Goal: Task Accomplishment & Management: Complete application form

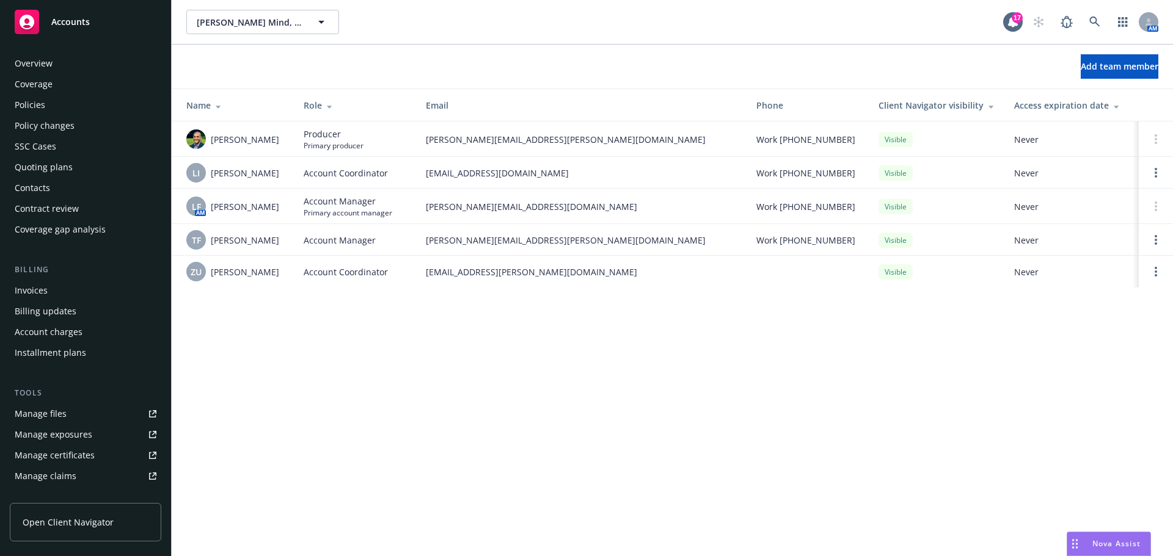
click at [36, 105] on div "Policies" at bounding box center [30, 105] width 31 height 20
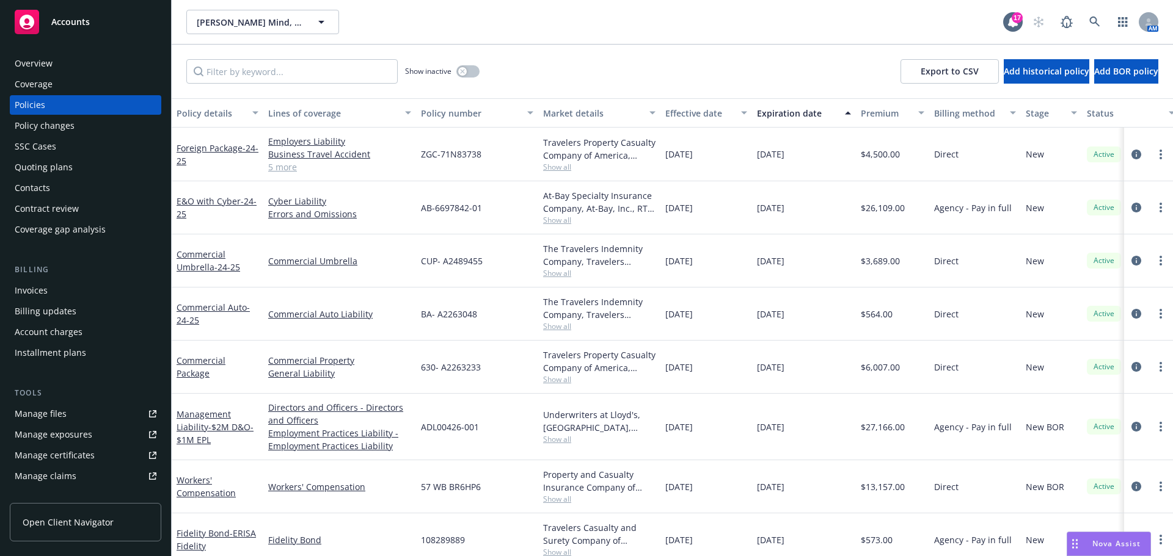
click at [62, 125] on div "Policy changes" at bounding box center [45, 126] width 60 height 20
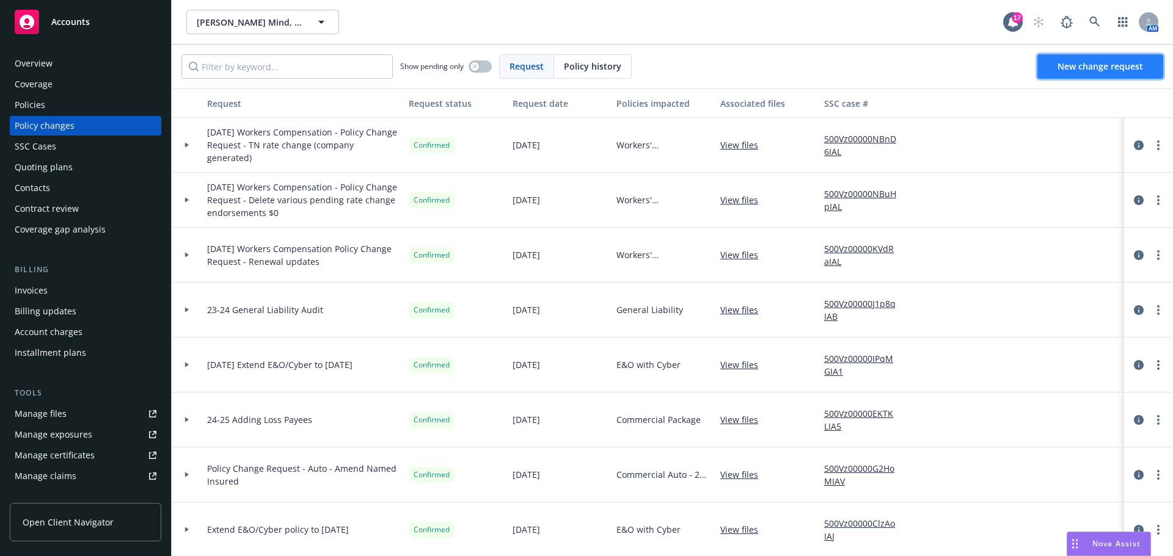
click at [1091, 66] on span "New change request" at bounding box center [1100, 66] width 86 height 12
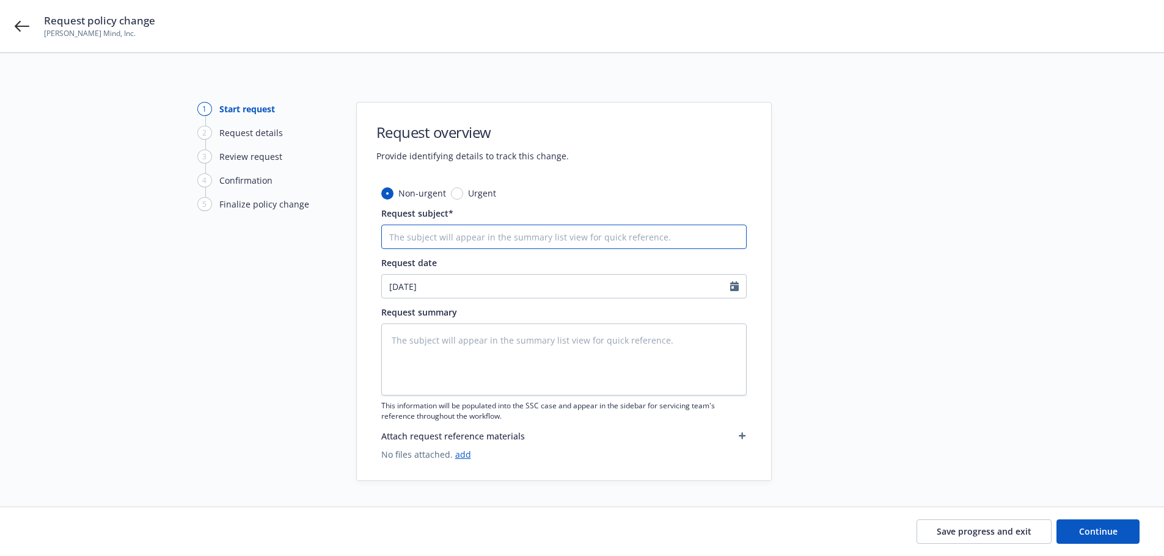
click at [412, 238] on input "Request subject*" at bounding box center [563, 237] width 365 height 24
type textarea "x"
type input "8"
type textarea "x"
type input "8/"
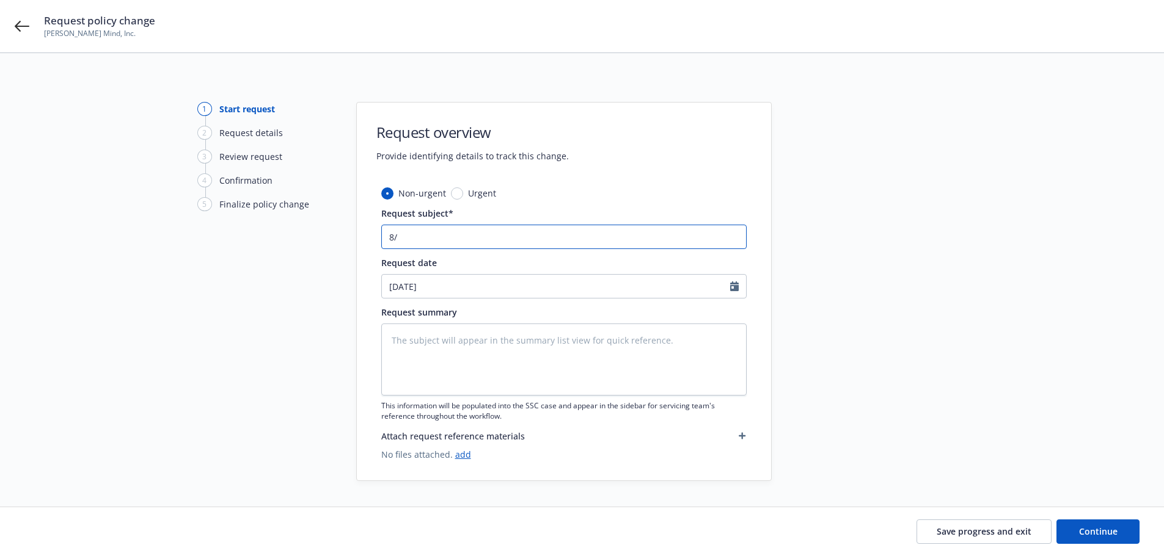
type textarea "x"
type input "8/1"
type textarea "x"
type input "8/19"
type textarea "x"
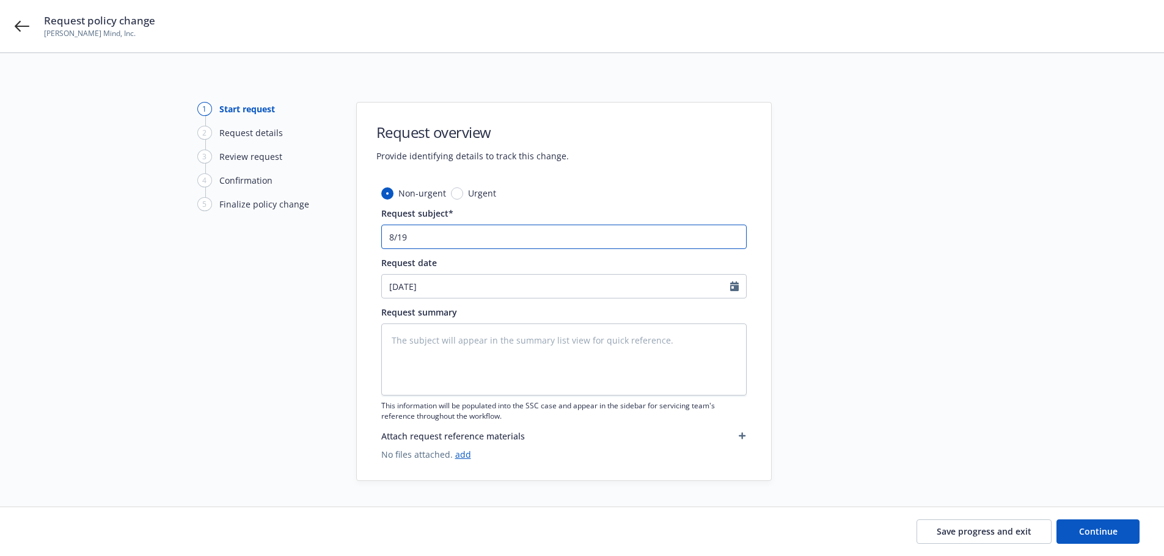
type input "8/19/"
type textarea "x"
type input "8/19/2"
type textarea "x"
type input "[DATE]"
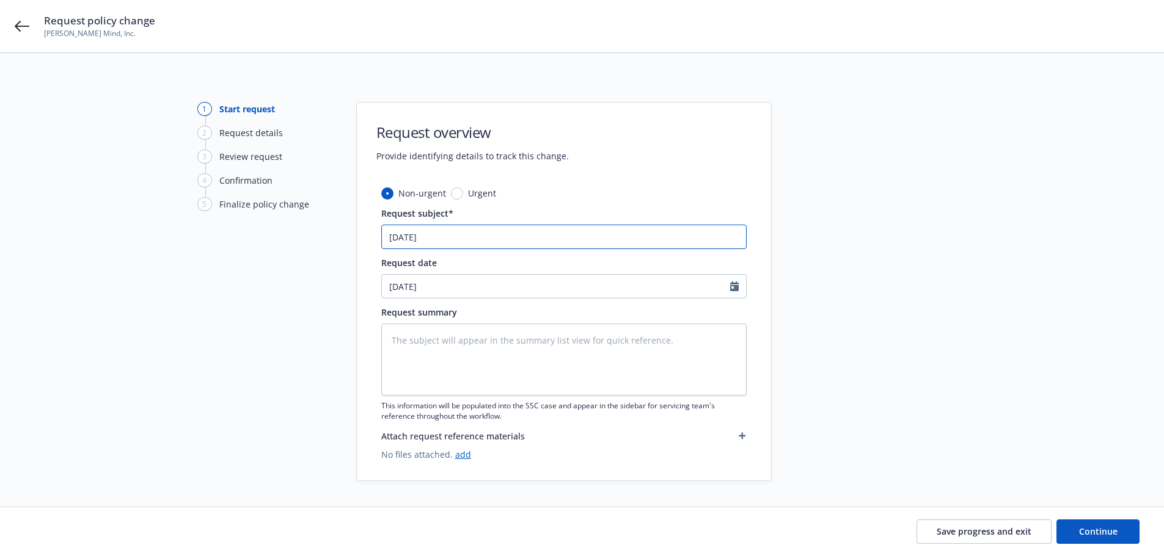
type textarea "x"
type input "8/19/202"
type textarea "x"
type input "[DATE]"
type textarea "x"
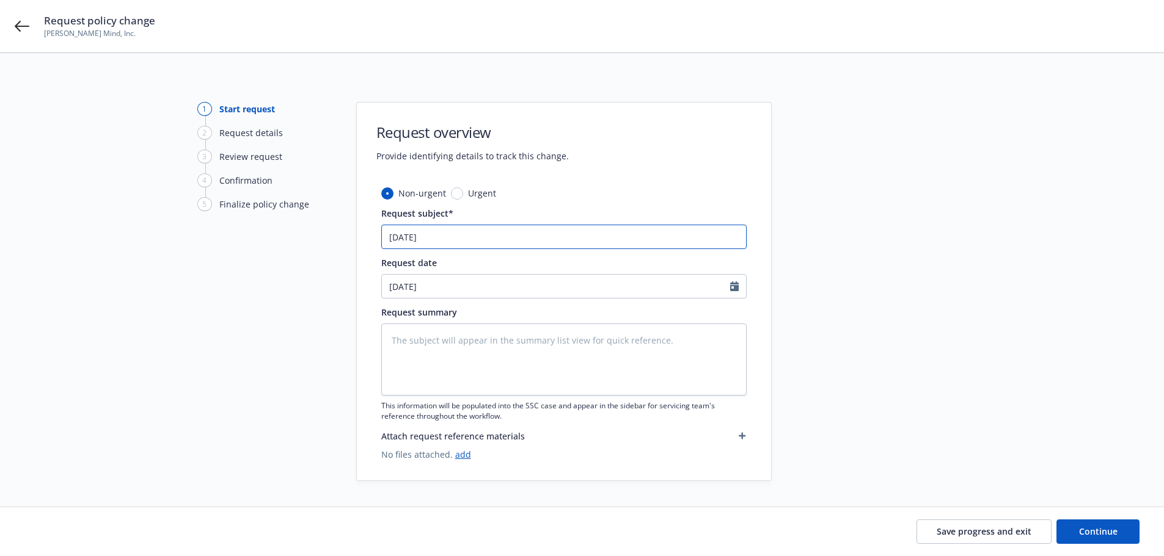
type input "[DATE]"
type textarea "x"
type input "[DATE] C"
type textarea "x"
type input "[DATE] Co"
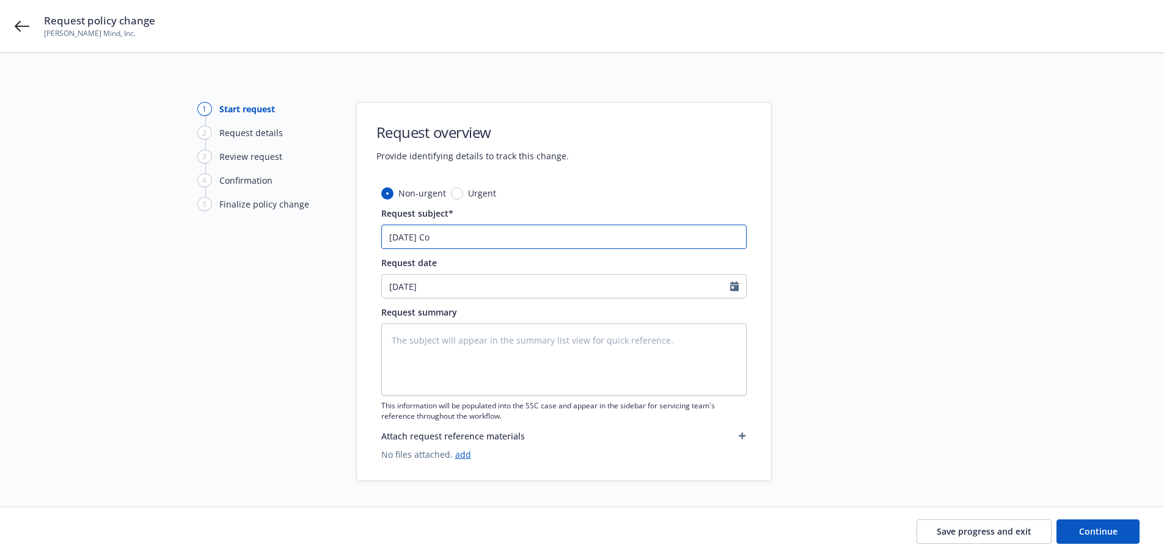
type textarea "x"
type input "[DATE] Com"
type textarea "x"
type input "[DATE] Comm"
type textarea "x"
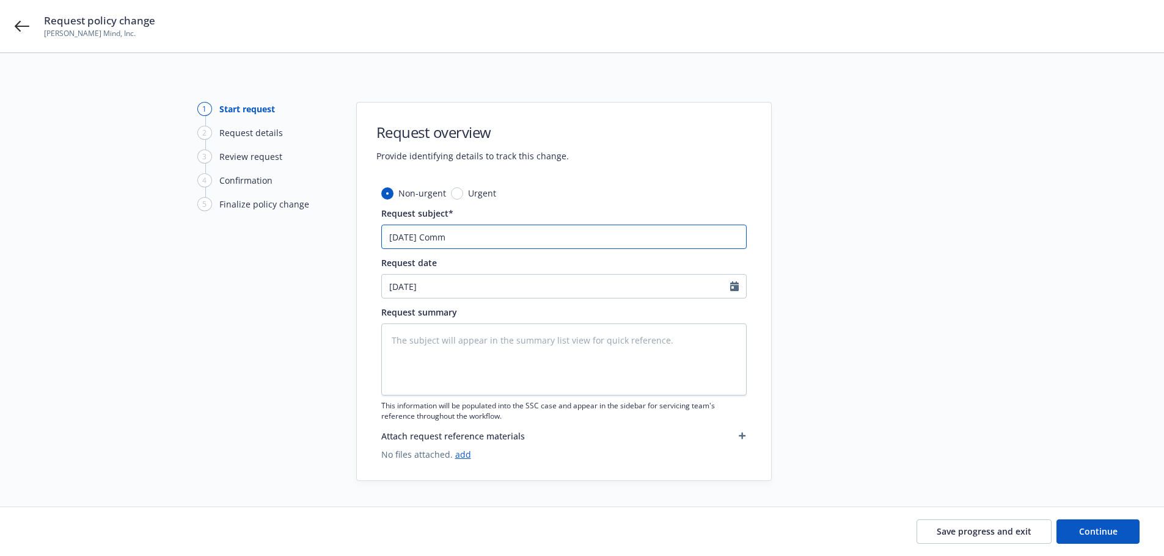
type input "[DATE] Comme"
type textarea "x"
type input "[DATE] Commer"
type textarea "x"
type input "[DATE] Commerc"
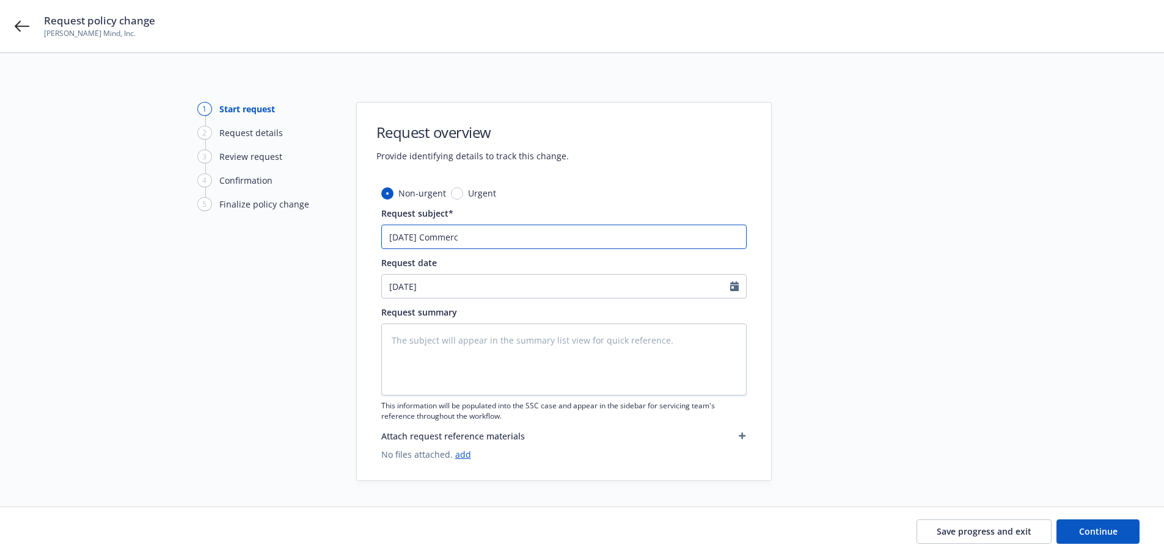
type textarea "x"
type input "[DATE] Commerci"
type textarea "x"
type input "[DATE] Commercia"
type textarea "x"
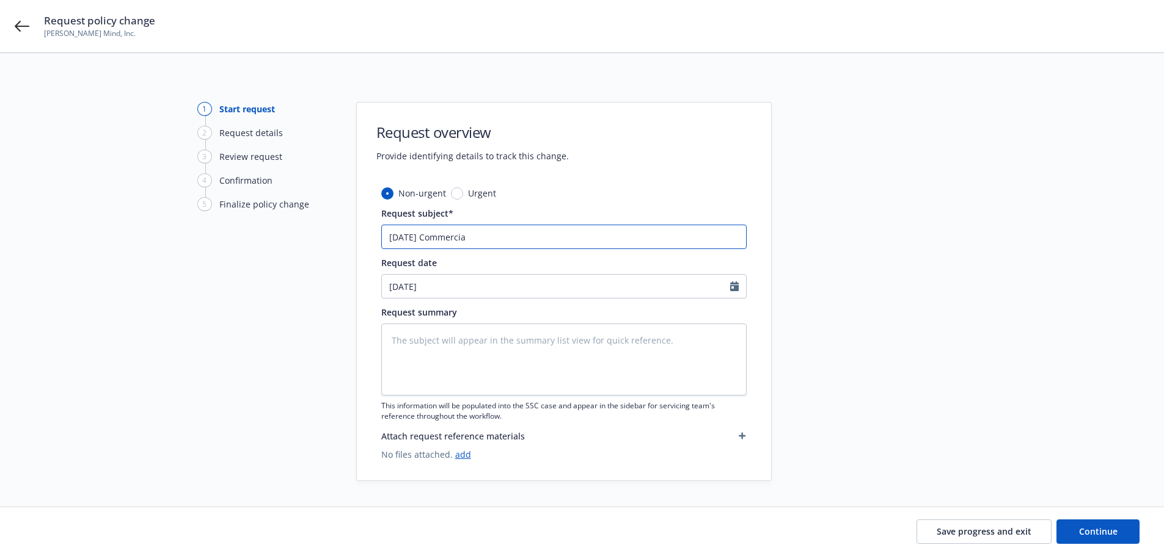
type input "[DATE] Commercial"
type textarea "x"
type input "[DATE] Commercial"
type textarea "x"
type input "[DATE] Commercial P"
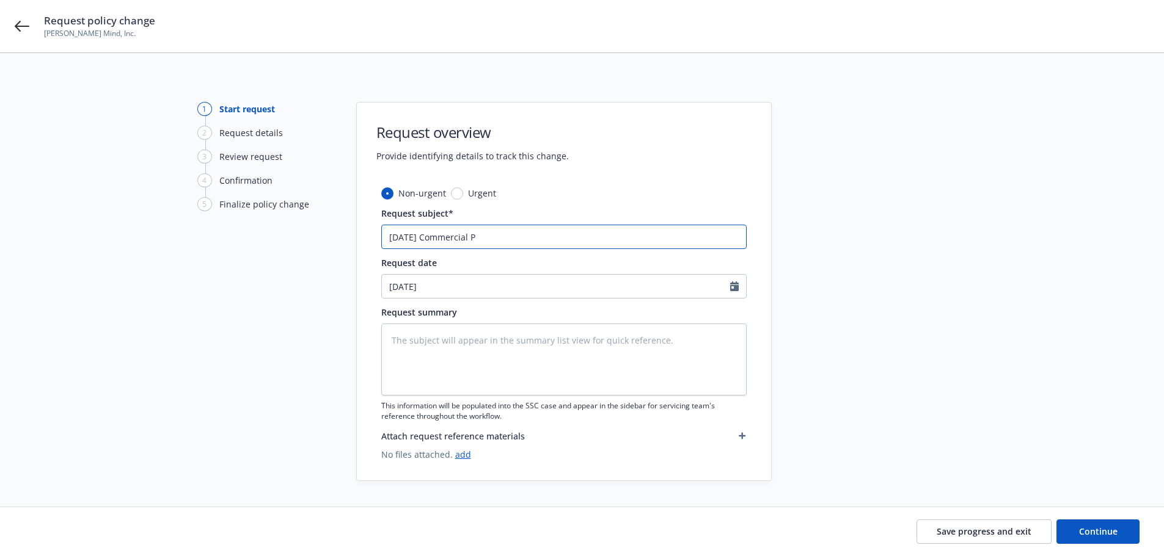
type textarea "x"
type input "[DATE] Commercial Pa"
type textarea "x"
type input "[DATE] Commercial Pac"
type textarea "x"
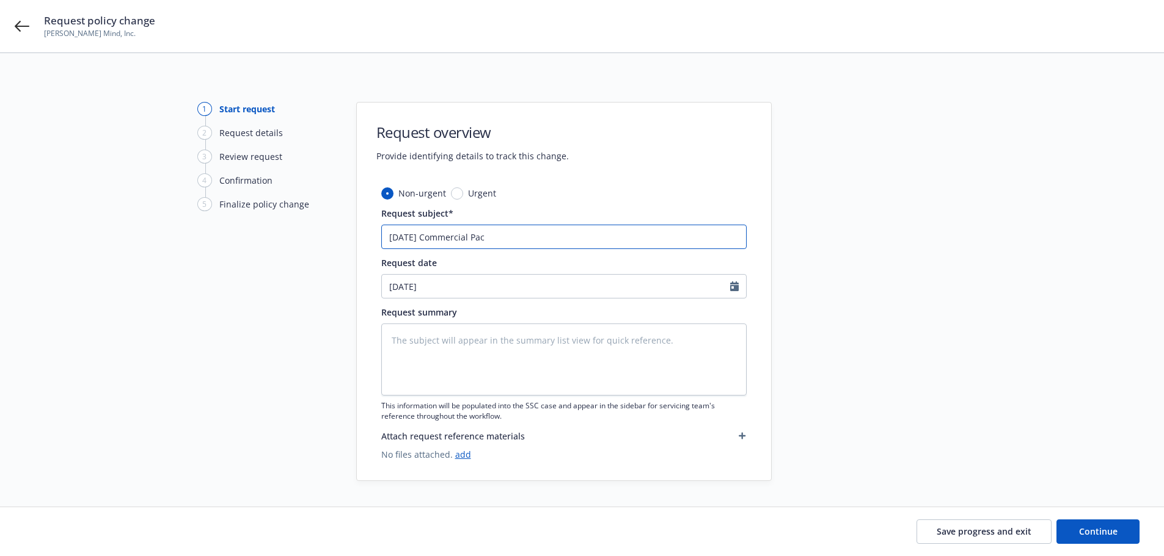
type input "[DATE] Commercial Pack"
type textarea "x"
type input "[DATE] Commercial Packa"
type textarea "x"
type input "[DATE] Commercial Packag"
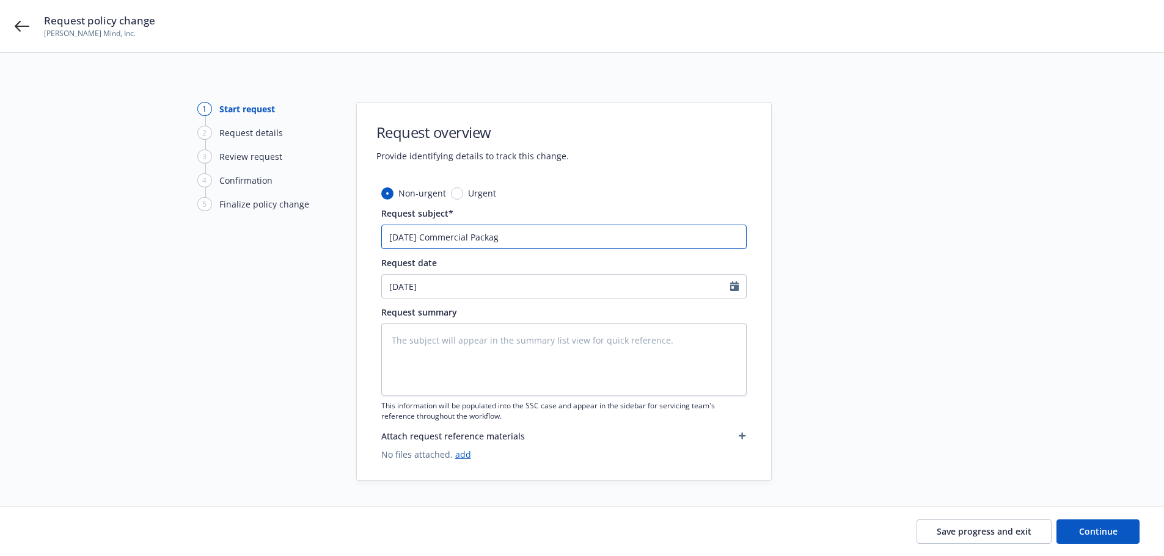
type textarea "x"
type input "[DATE] Commercial Package"
type textarea "x"
type input "[DATE] Commercial Package"
type textarea "x"
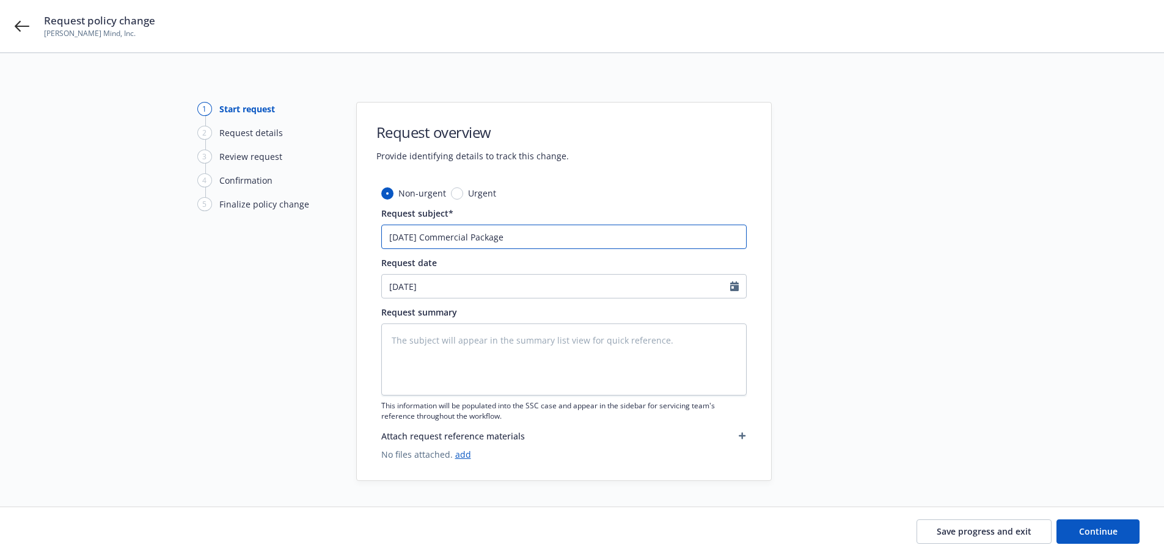
type input "[DATE] Commercial Package -"
type textarea "x"
type input "[DATE] Commercial Package -"
type textarea "x"
type input "[DATE] Commercial Package - A"
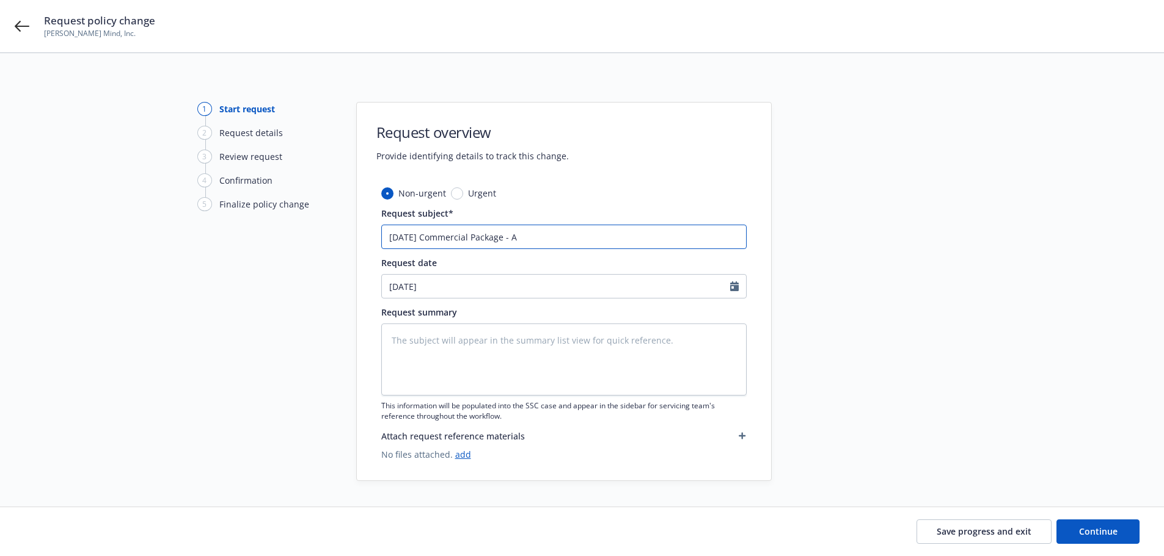
type textarea "x"
type input "[DATE] Commercial Package - Ad"
type textarea "x"
type input "[DATE] Commercial Package - Add"
type textarea "x"
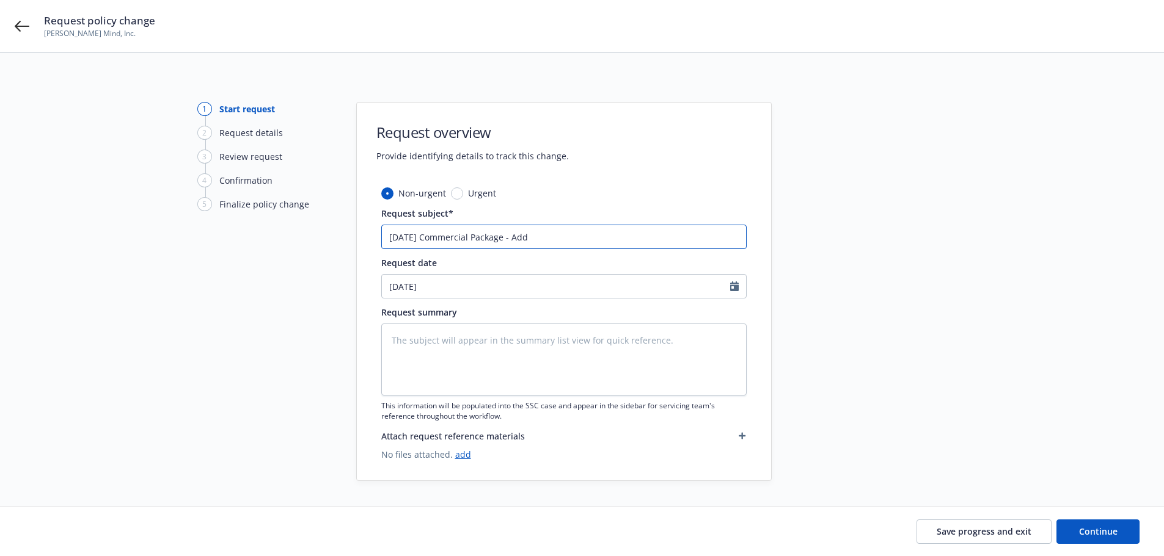
type input "[DATE] Commercial Package - Add"
type textarea "x"
type input "[DATE] Commercial Package - Add S"
type textarea "x"
type input "[DATE] Commercial Package - Add Se"
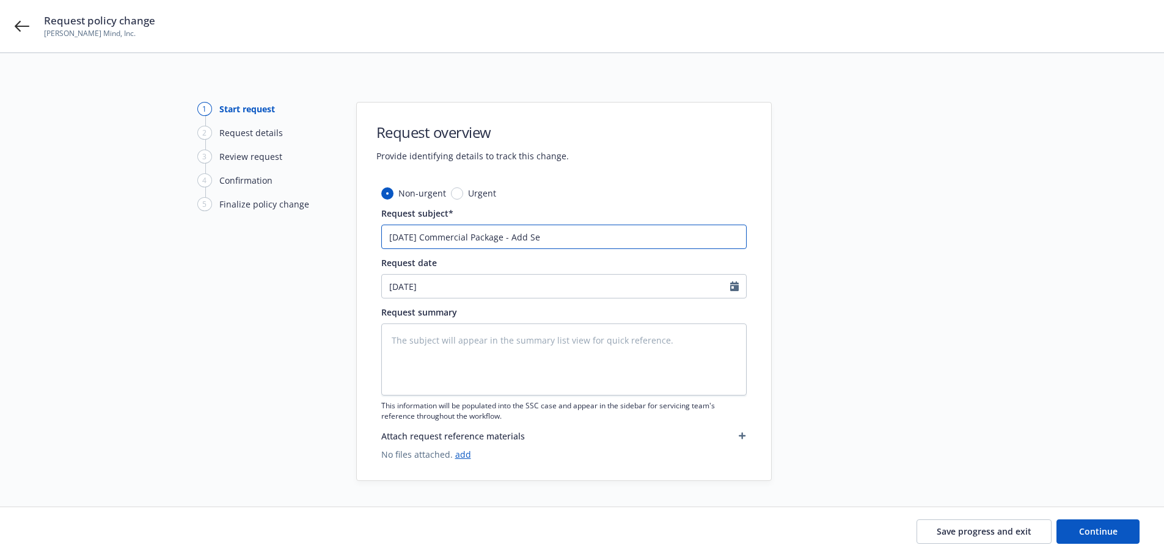
type textarea "x"
type input "[DATE] Commercial Package - Add Sex"
type textarea "x"
type input "[DATE] Commercial Package - Add Sexu"
type textarea "x"
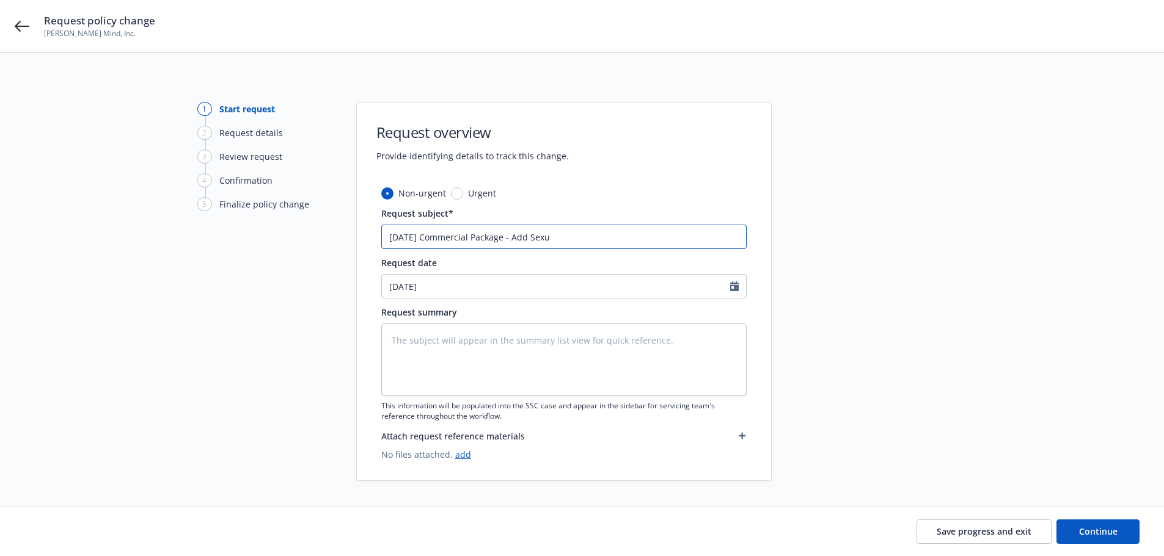
type input "[DATE] Commercial Package - Add Sexua"
type textarea "x"
type input "[DATE] Commercial Package - Add Sexual"
type textarea "x"
type input "[DATE] Commercial Package - Add Sexual"
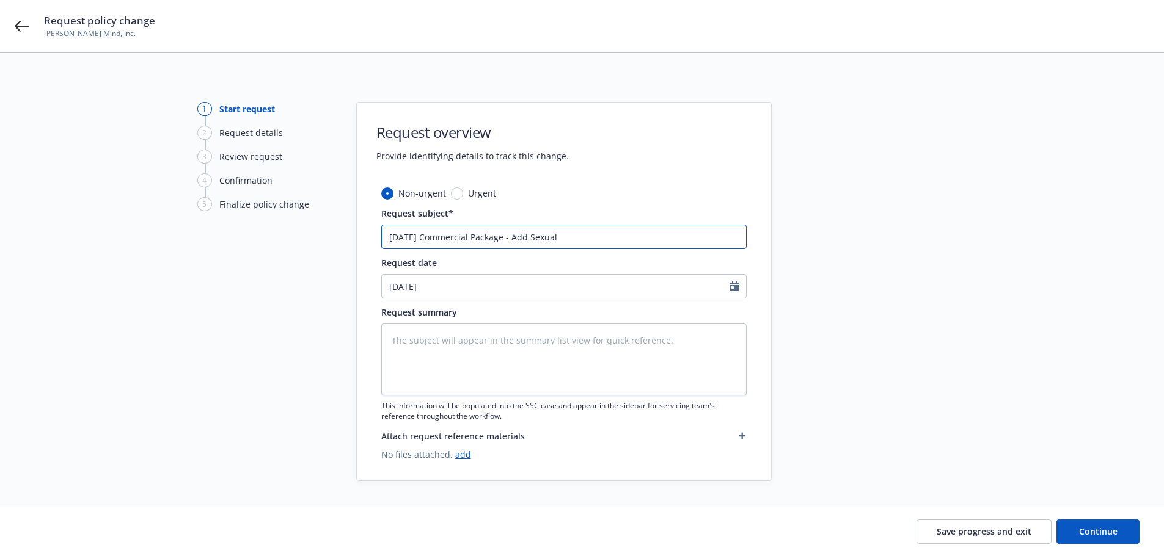
type textarea "x"
type input "[DATE] Commercial Package - Add Sexual A"
type textarea "x"
type input "[DATE] Commercial Package - Add Sexual Ab"
type textarea "x"
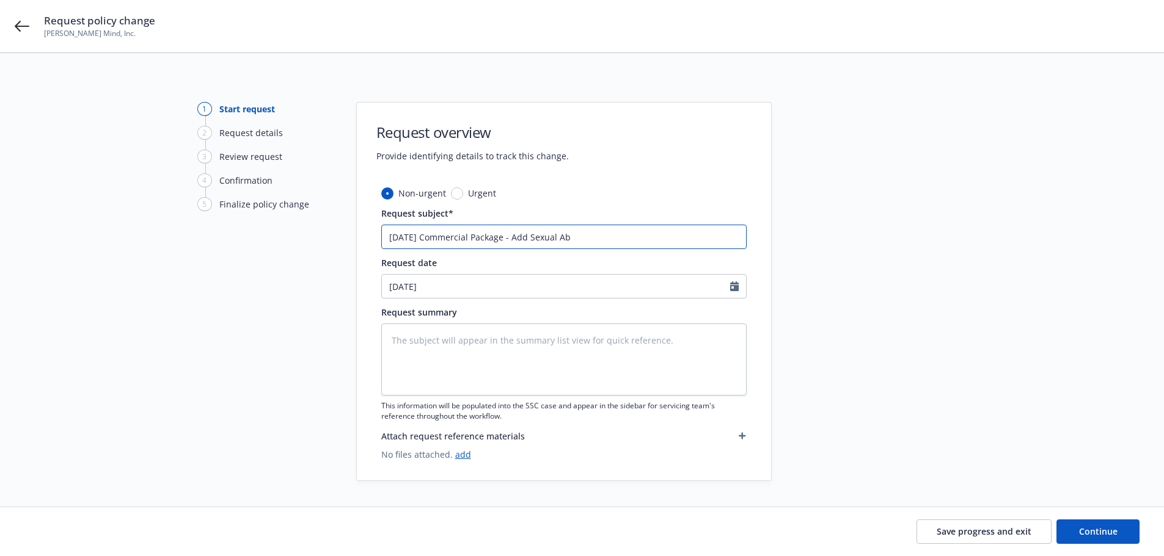
type input "[DATE] Commercial Package - Add Sexual Abo"
type textarea "x"
type input "[DATE] Commercial Package - Add Sexual Abov"
type textarea "x"
type input "[DATE] Commercial Package - Add Sexual Above"
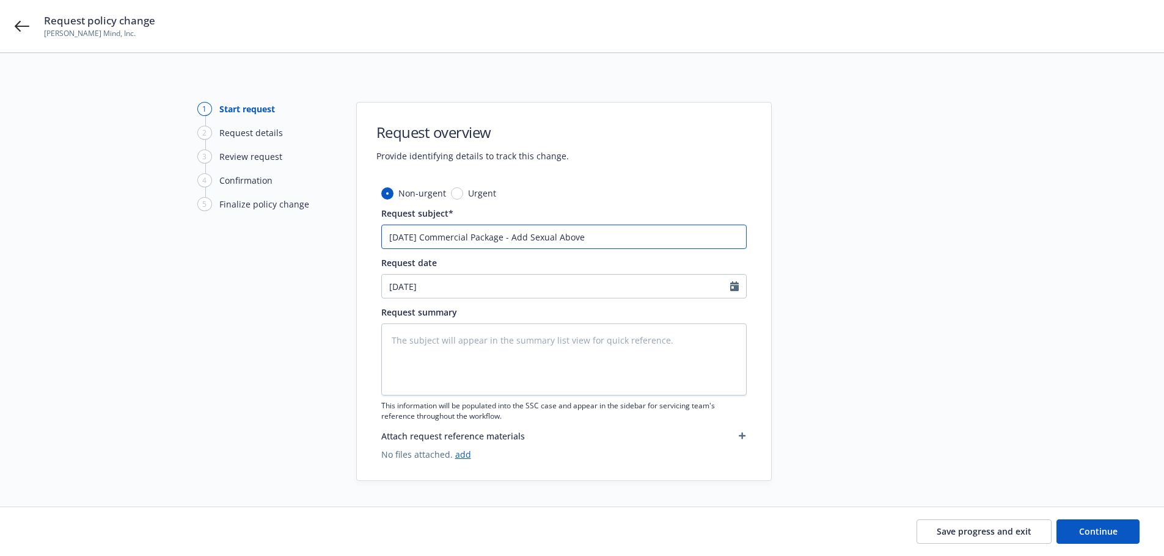
type textarea "x"
type input "[DATE] Commercial Package - Add Sexual Above/"
type textarea "x"
type input "[DATE] Commercial Package - Add Sexual Above/M"
type textarea "x"
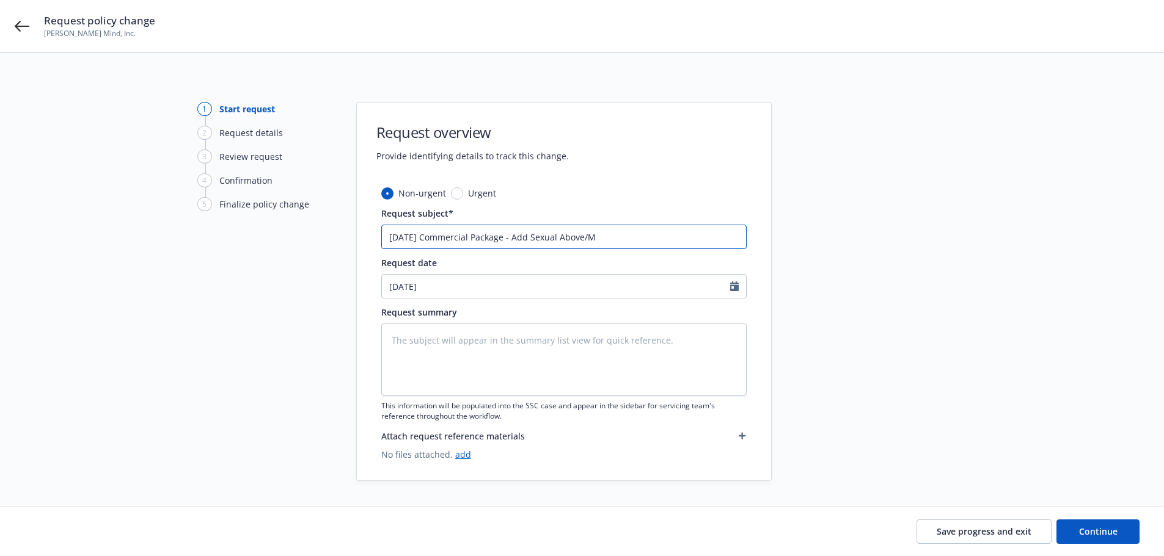
type input "[DATE] Commercial Package - Add Sexual Above/Mo"
type textarea "x"
type input "[DATE] Commercial Package - Add Sexual Above/Mol"
type textarea "x"
type input "[DATE] Commercial Package - Add Sexual Above/Mole"
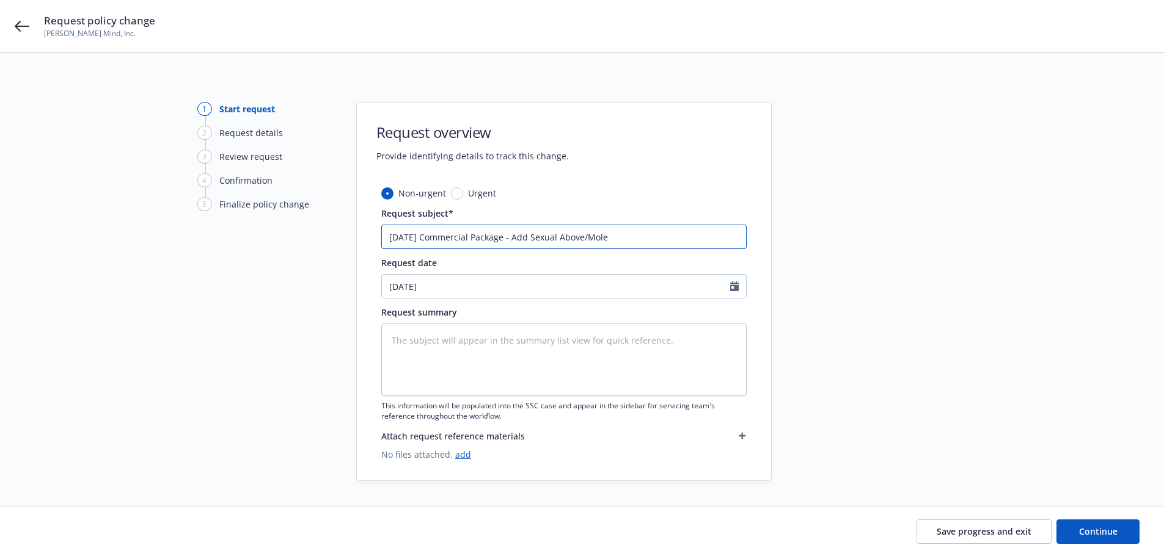
type textarea "x"
type input "[DATE] Commercial Package - Add Sexual Above/Moles"
type textarea "x"
type input "[DATE] Commercial Package - Add Sexual Above/Molest"
type textarea "x"
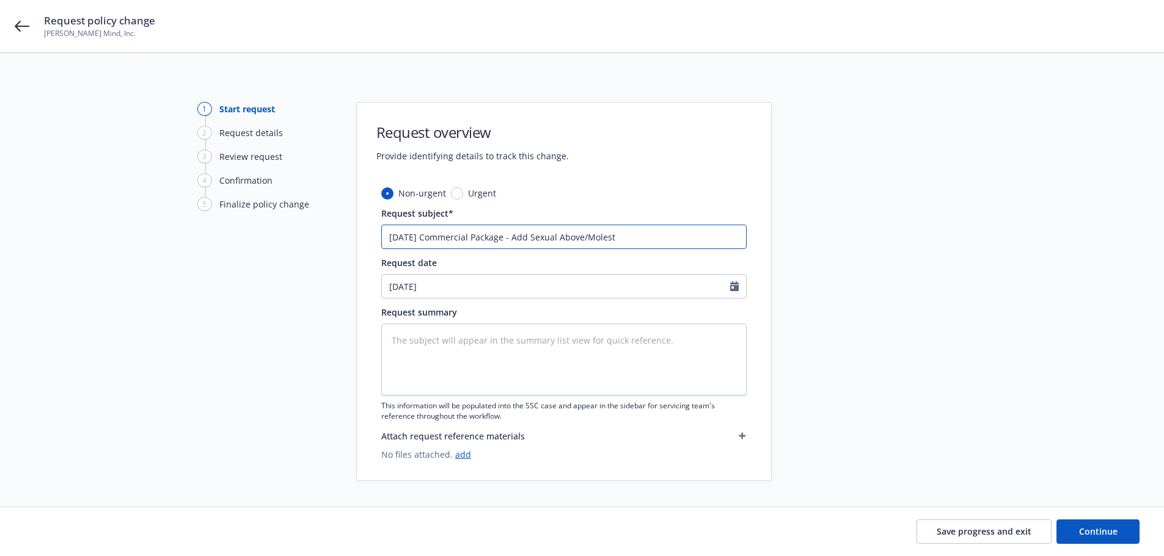
type input "[DATE] Commercial Package - Add Sexual Above/Molesta"
type textarea "x"
type input "[DATE] Commercial Package - Add Sexual Above/Molestat"
type textarea "x"
type input "[DATE] Commercial Package - Add Sexual Above/Molestati"
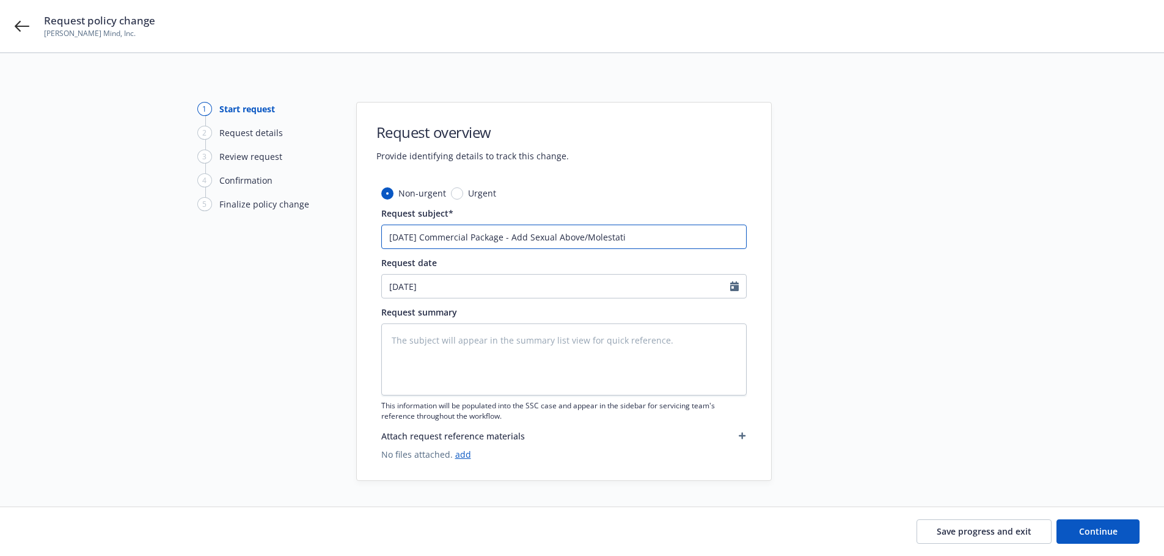
type textarea "x"
type input "[DATE] Commercial Package - Add Sexual Above/Molestatio"
type textarea "x"
type input "[DATE] Commercial Package - Add Sexual Above/Molestation"
type textarea "x"
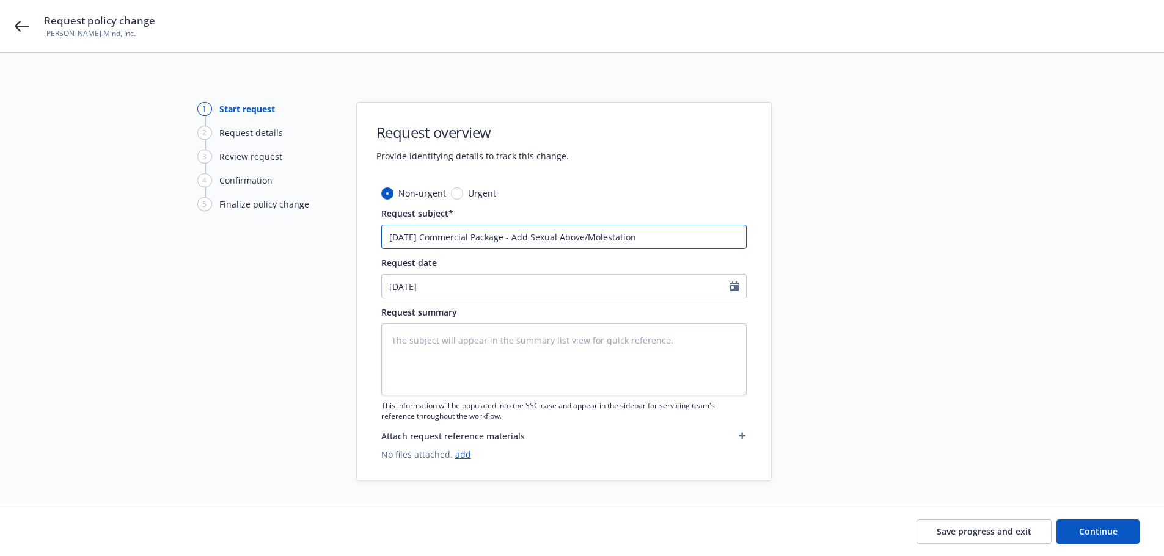
type input "[DATE] Commercial Package - Add Sexual Above/Molestation"
type textarea "x"
type input "[DATE] Commercial Package - Add Sexual Above/Molestation c"
type textarea "x"
type input "[DATE] Commercial Package - Add Sexual Above/Molestation co"
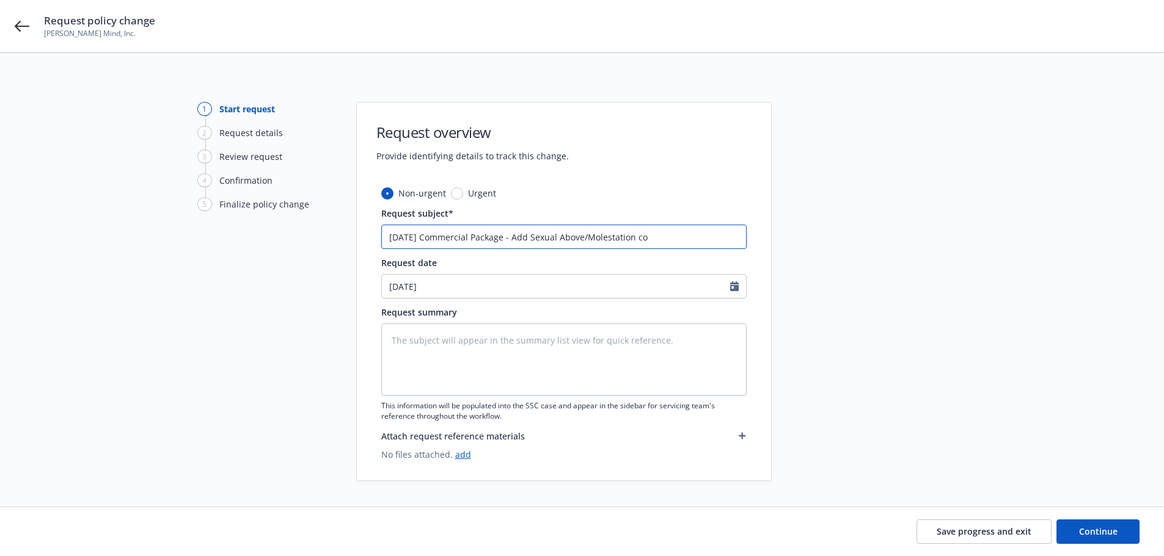
type textarea "x"
type input "[DATE] Commercial Package - Add Sexual Above/Molestation cov"
type textarea "x"
type input "[DATE] Commercial Package - Add Sexual Above/Molestation covn"
type textarea "x"
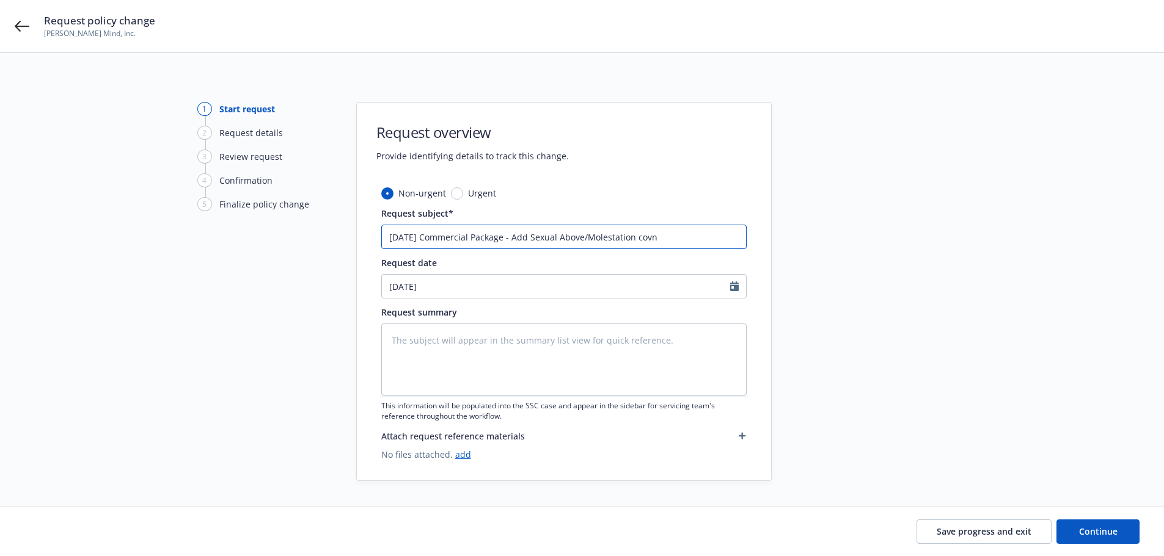
type input "[DATE] Commercial Package - Add Sexual Above/Molestation covne"
type textarea "x"
type input "[DATE] Commercial Package - Add Sexual Above/Molestation covner"
type textarea "x"
type input "[DATE] Commercial Package - Add Sexual Above/Molestation covnera"
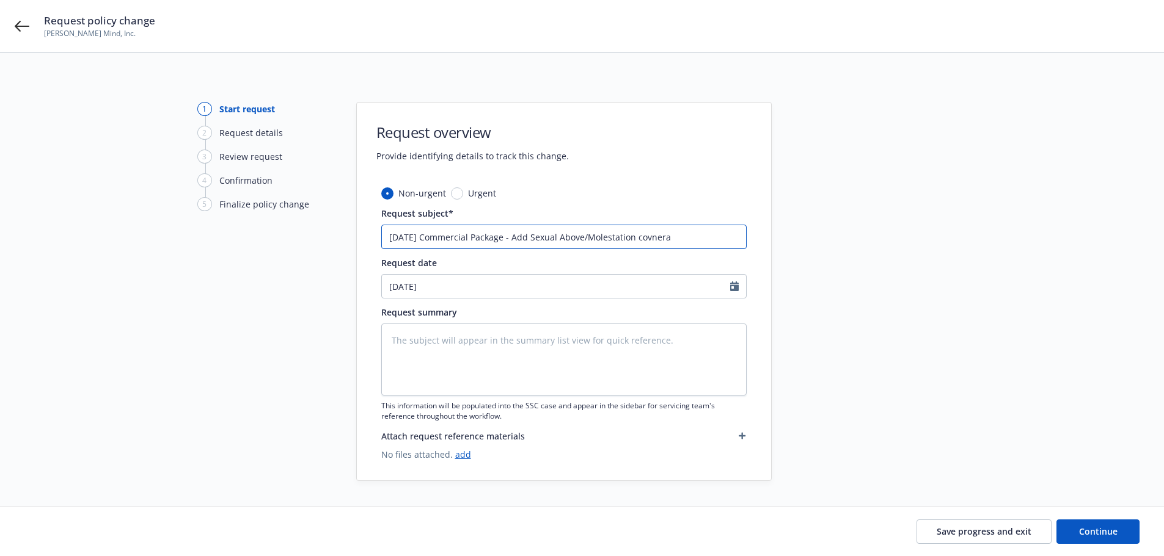
type textarea "x"
type input "[DATE] Commercial Package - Add Sexual Above/Molestation covnerag"
type textarea "x"
type input "[DATE] Commercial Package - Add Sexual Above/Molestation covnerage"
type textarea "x"
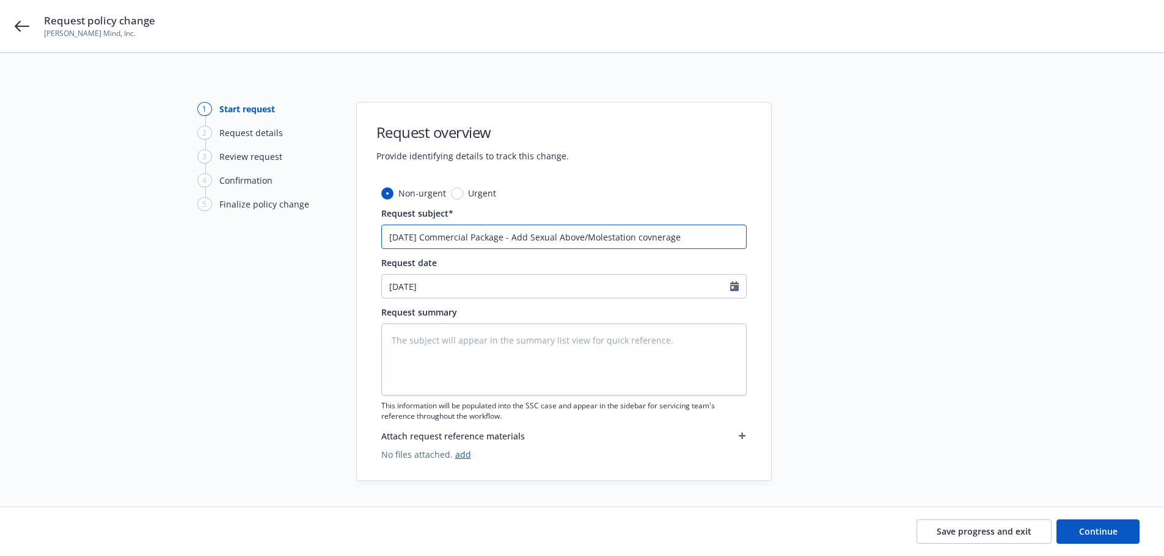
type input "[DATE] Commercial Package - Add Sexual Above/Molestation covnerag"
type textarea "x"
type input "[DATE] Commercial Package - Add Sexual Above/Molestation covnera"
type textarea "x"
type input "[DATE] Commercial Package - Add Sexual Above/Molestation covner"
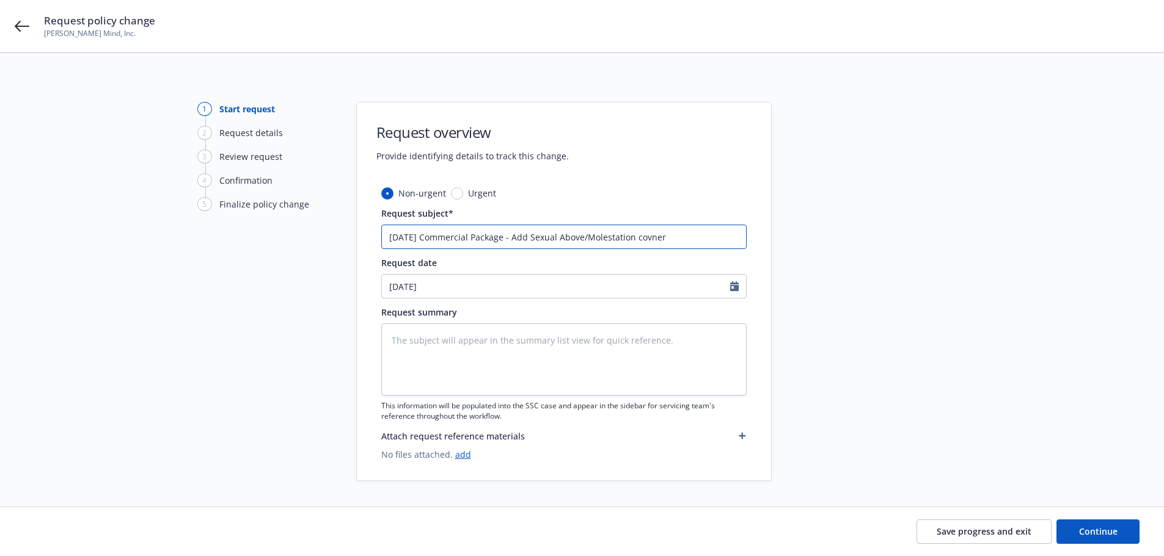
type textarea "x"
type input "[DATE] Commercial Package - Add Sexual Above/Molestation covne"
type textarea "x"
type input "[DATE] Commercial Package - Add Sexual Above/Molestation covn"
type textarea "x"
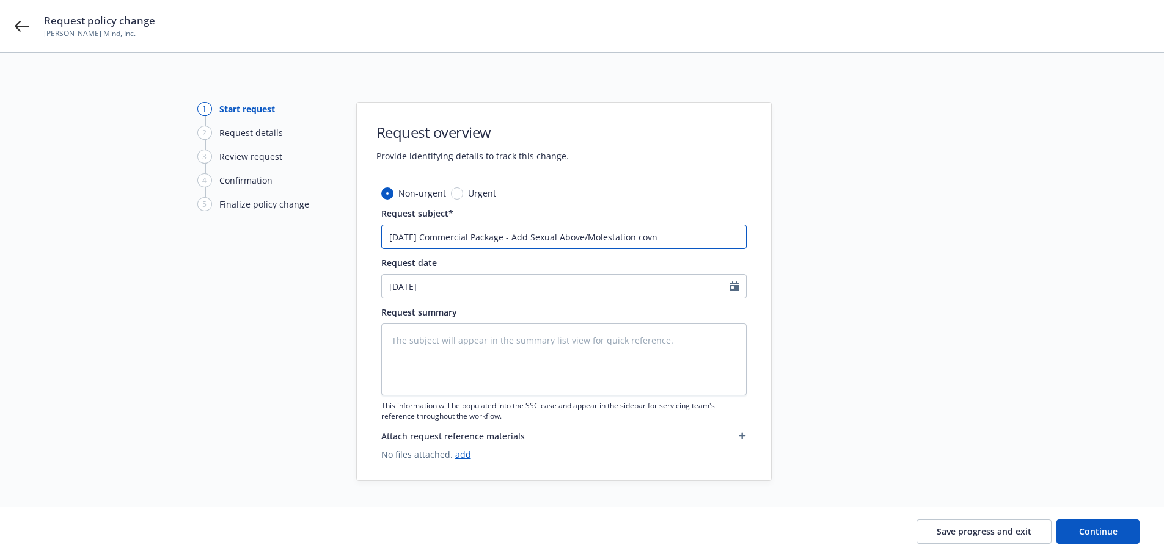
type input "[DATE] Commercial Package - Add Sexual Above/Molestation cov"
type textarea "x"
type input "[DATE] Commercial Package - Add Sexual Above/Molestation cove"
type textarea "x"
type input "[DATE] Commercial Package - Add Sexual Above/Molestation cover"
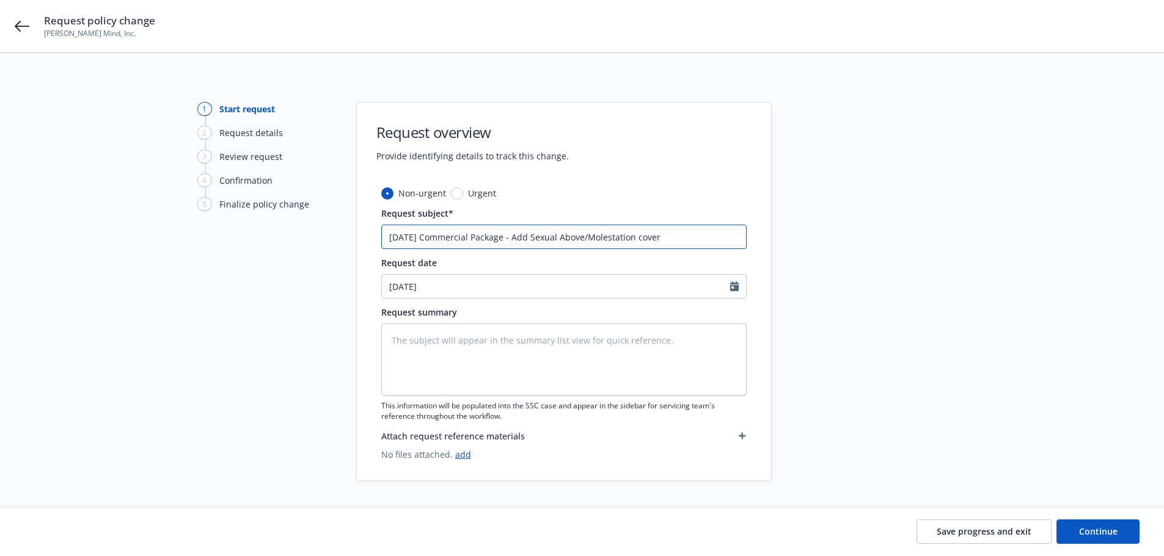
type textarea "x"
type input "[DATE] Commercial Package - Add Sexual Above/Molestation covera"
type textarea "x"
type input "[DATE] Commercial Package - Add Sexual Above/Molestation coverag"
type textarea "x"
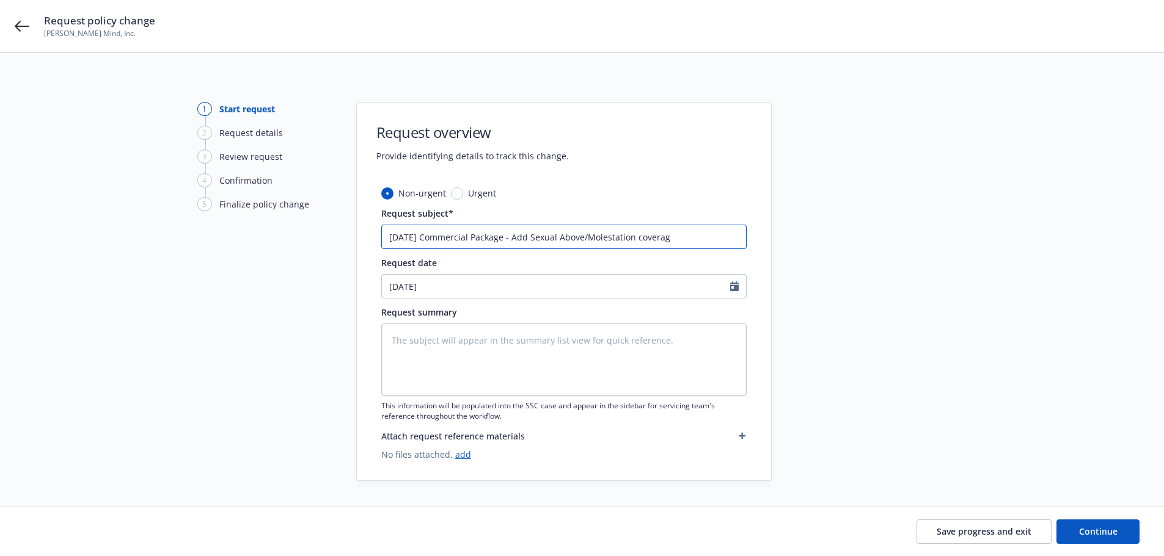
type input "[DATE] Commercial Package - Add Sexual Above/Molestation coverage"
click at [523, 237] on input "[DATE] Commercial Package - Add Sexual Above/Molestation coverage" at bounding box center [563, 237] width 365 height 24
type textarea "x"
type input "[DATE] Commercial Package - PAdd Sexual Above/Molestation coverage"
type textarea "x"
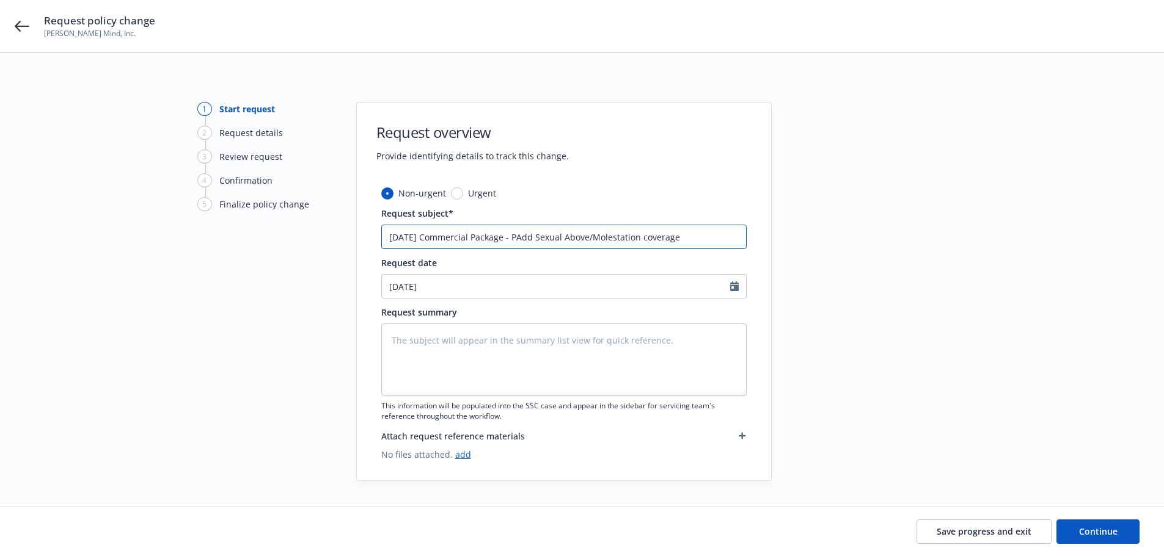
type input "[DATE] Commercial Package - PoAdd Sexual Above/Molestation coverage"
type textarea "x"
type input "[DATE] Commercial Package - PolAdd Sexual Above/Molestation coverage"
type textarea "x"
type input "[DATE] Commercial Package - PoliAdd Sexual Above/Molestation coverage"
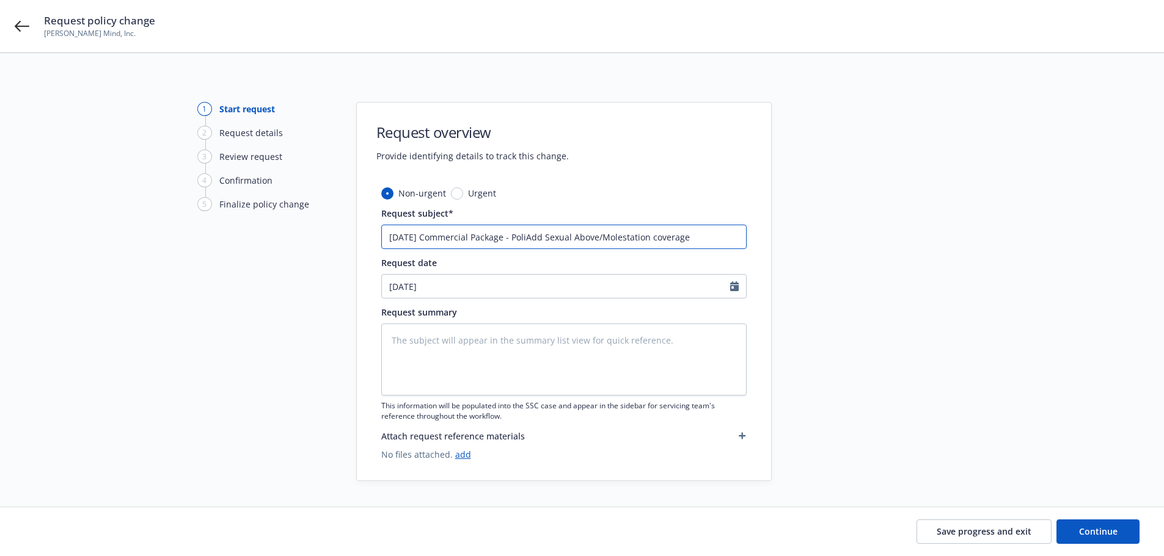
type textarea "x"
type input "[DATE] Commercial Package - PolicAdd Sexual Above/Molestation coverage"
type textarea "x"
type input "[DATE] Commercial Package - PolicyAdd Sexual Above/Molestation coverage"
type textarea "x"
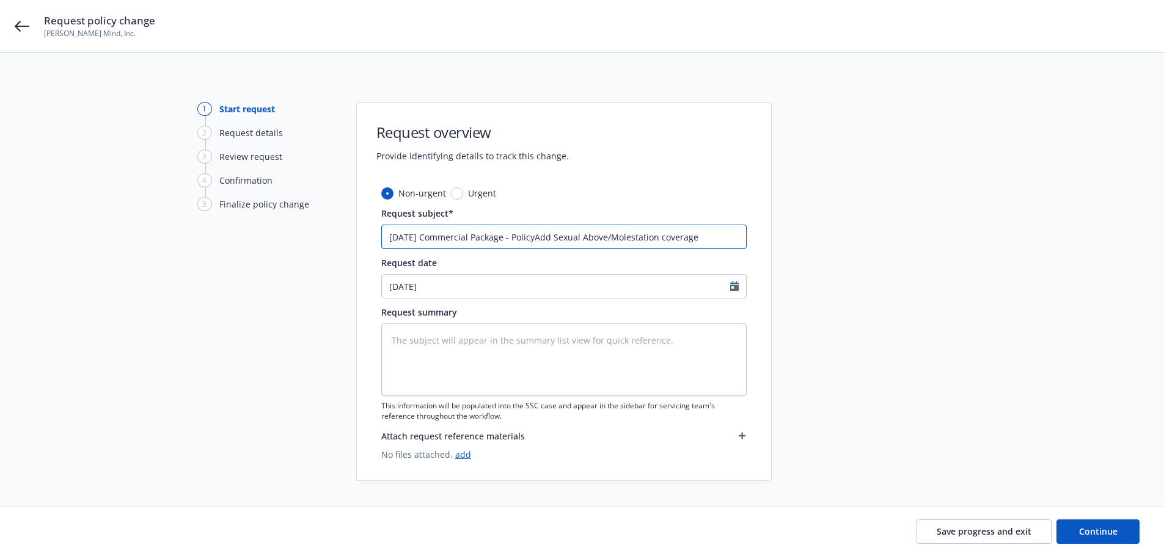
type input "[DATE] Commercial Package - Policy Add Sexual Above/Molestation coverage"
type textarea "x"
type input "[DATE] Commercial Package - Policy CAdd Sexual Above/Molestation coverage"
type textarea "x"
type input "[DATE] Commercial Package - Policy [PERSON_NAME] Sexual Above/Molestation cover…"
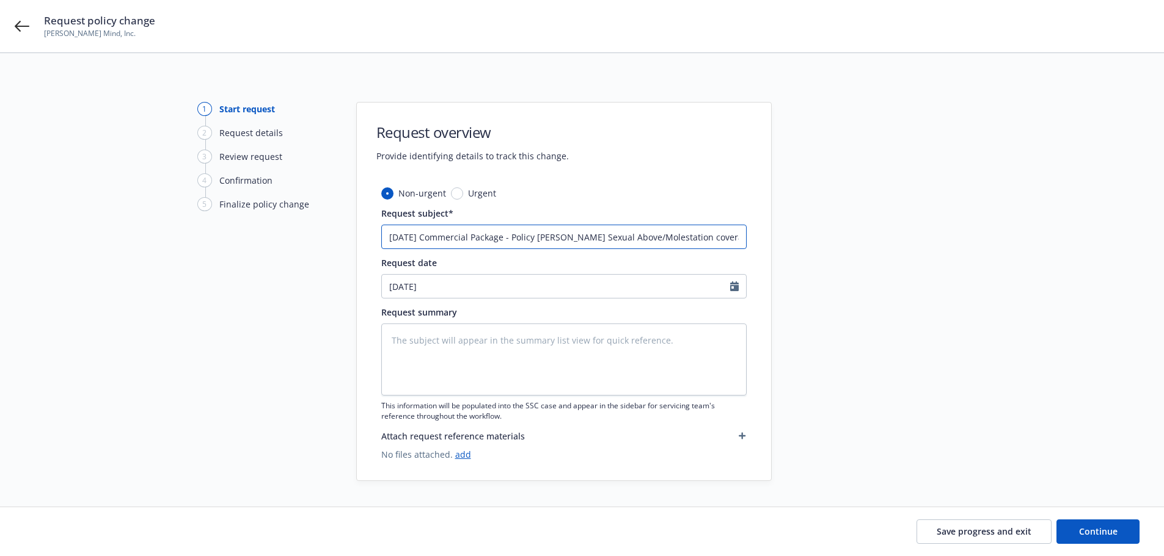
type textarea "x"
type input "[DATE] Commercial Package - Policy ChaAdd Sexual Above/Molestation coverage"
type textarea "x"
type input "[DATE] Commercial Package - Policy ChanAdd Sexual Above/Molestation coverage"
type textarea "x"
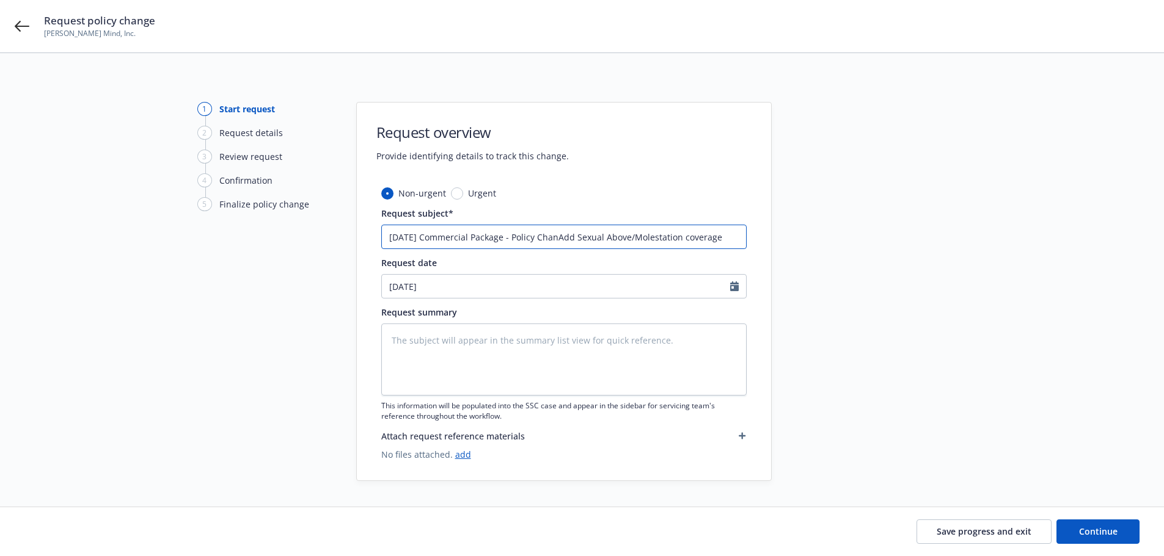
type input "[DATE] Commercial Package - Policy ChangAdd Sexual Above/Molestation coverage"
type textarea "x"
type input "[DATE] Commercial Package - Policy ChangeAdd Sexual Above/Molestation coverage"
type textarea "x"
type input "[DATE] Commercial Package - Policy Change Add Sexual Above/Molestation coverage"
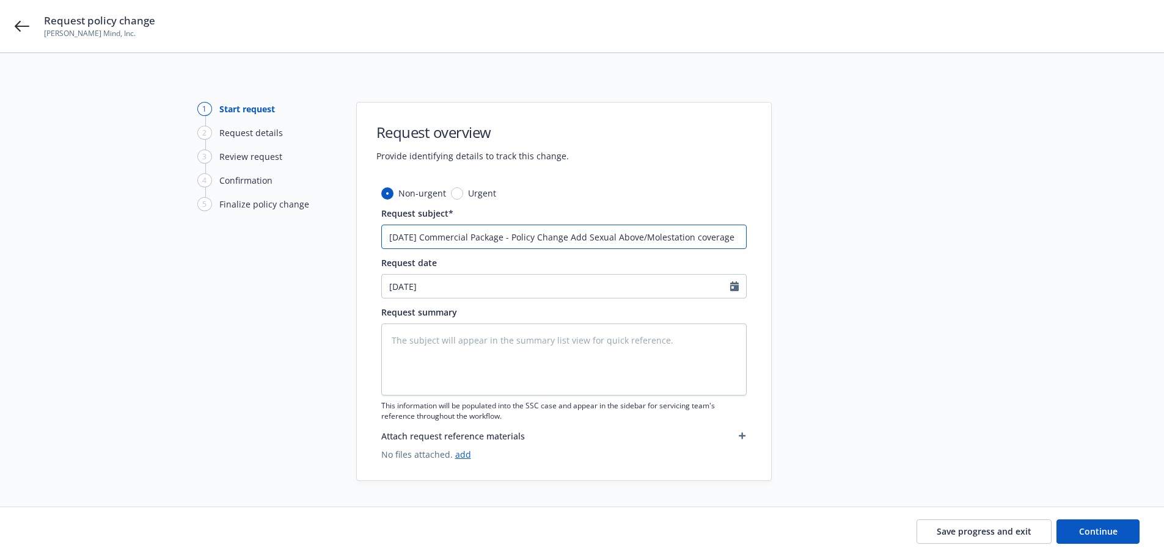
type textarea "x"
type input "[DATE] Commercial Package - Policy Change RAdd Sexual Above/Molestation coverage"
type textarea "x"
type input "[DATE] Commercial Package - Policy Change ReAdd Sexual Above/Molestation covera…"
type textarea "x"
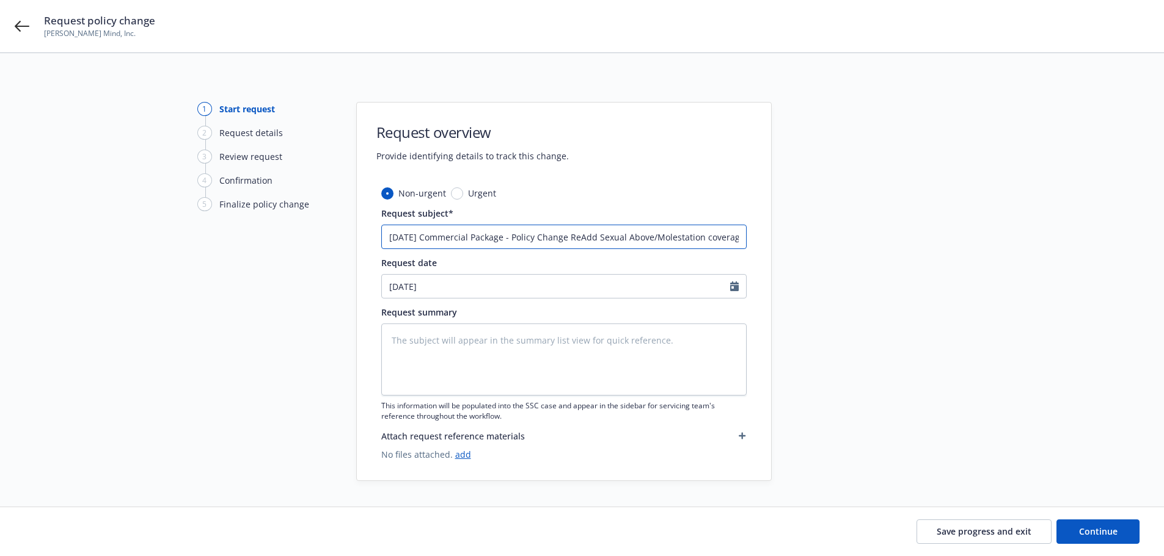
type input "[DATE] Commercial Package - Policy Change ReqAdd Sexual Above/Molestation cover…"
type textarea "x"
type input "[DATE] Commercial Package - Policy Change RequAdd Sexual Above/Molestation cove…"
type textarea "x"
type input "[DATE] Commercial Package - Policy Change RequeAdd Sexual Above/Molestation cov…"
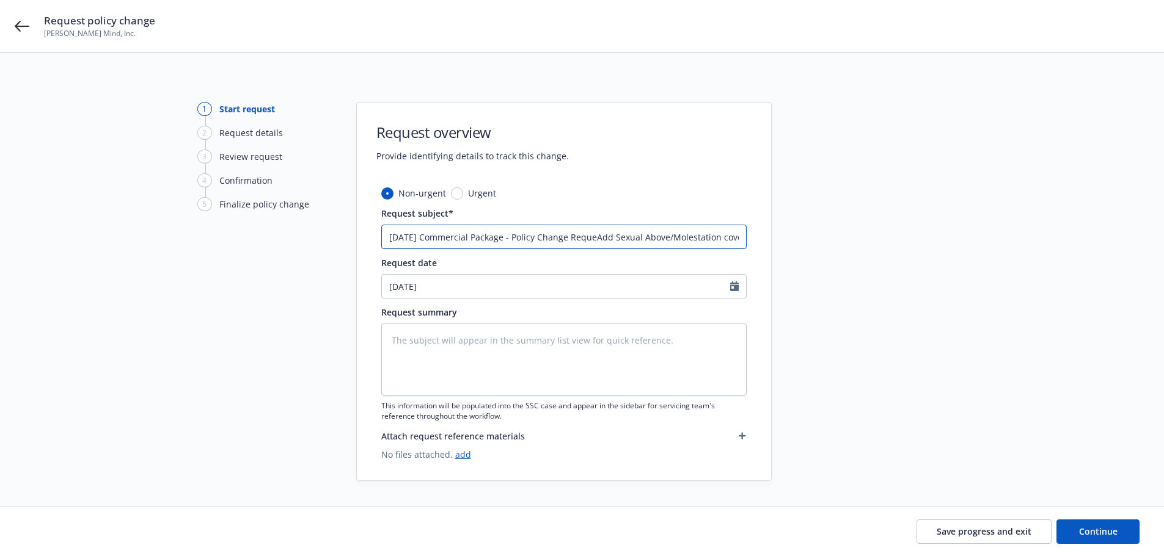
type textarea "x"
type input "[DATE] Commercial Package - Policy Change RequesAdd Sexual Above/Molestation co…"
click at [401, 340] on textarea at bounding box center [563, 360] width 365 height 72
drag, startPoint x: 1083, startPoint y: 535, endPoint x: 1065, endPoint y: 532, distance: 18.6
click at [1084, 535] on span "Continue" at bounding box center [1098, 532] width 38 height 12
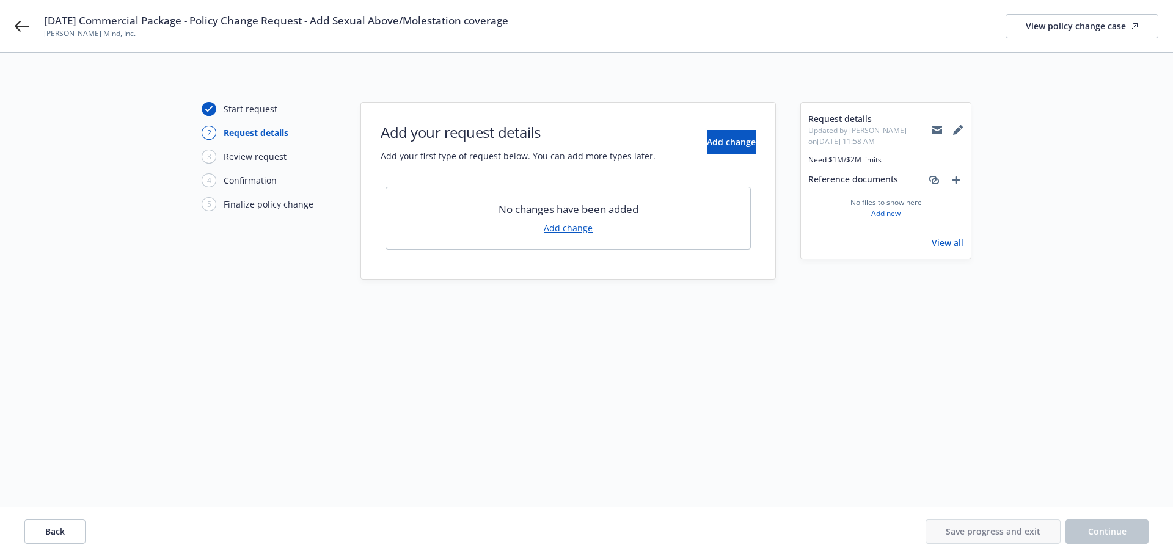
click at [564, 229] on link "Add change" at bounding box center [568, 228] width 49 height 13
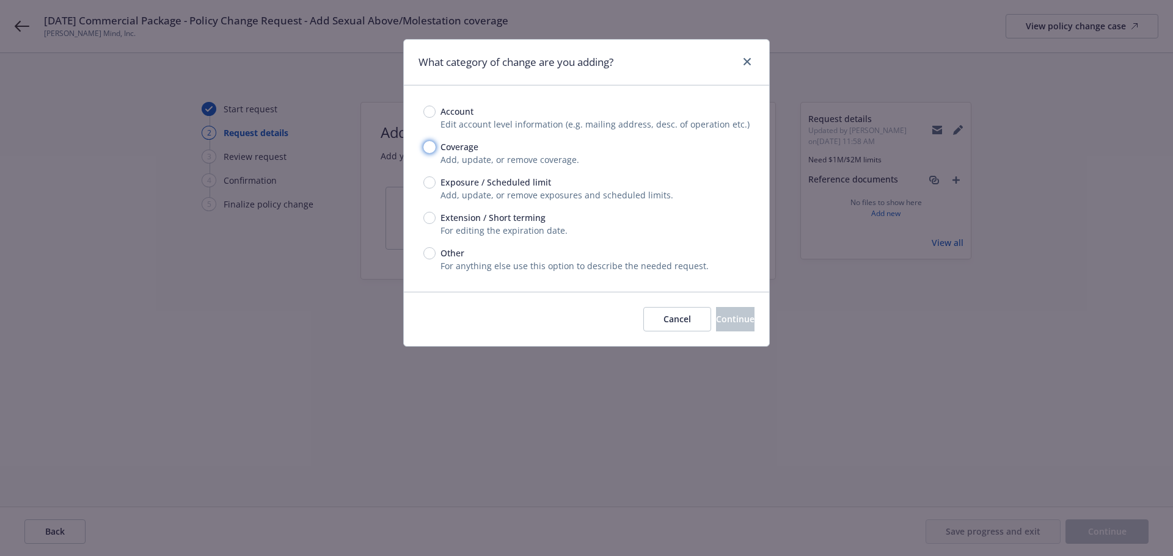
click at [429, 144] on input "Coverage" at bounding box center [429, 147] width 12 height 12
click at [716, 315] on span "Continue" at bounding box center [735, 319] width 38 height 12
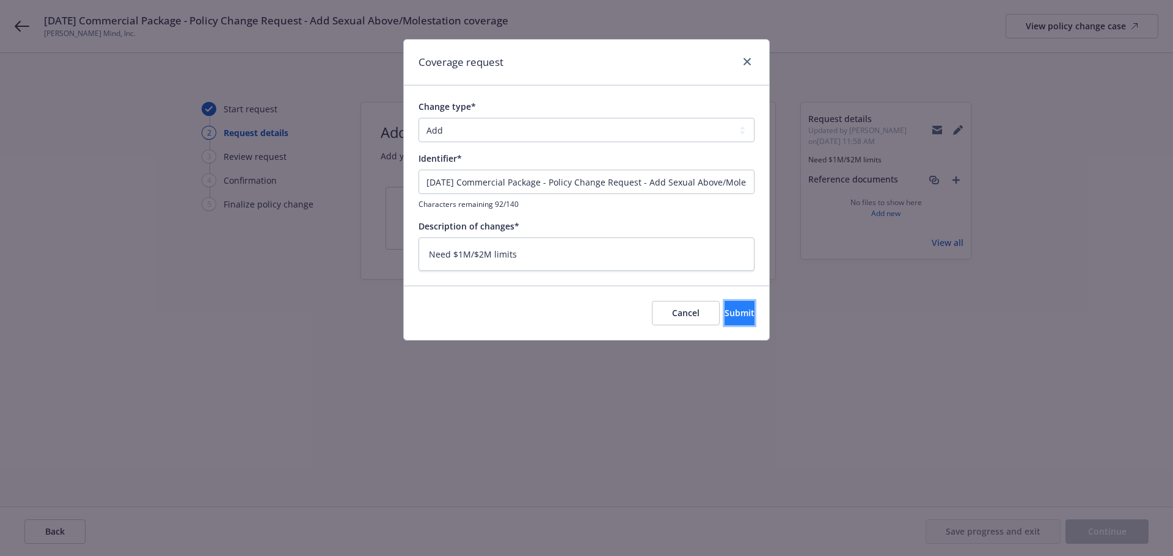
click at [724, 311] on span "Submit" at bounding box center [739, 313] width 30 height 12
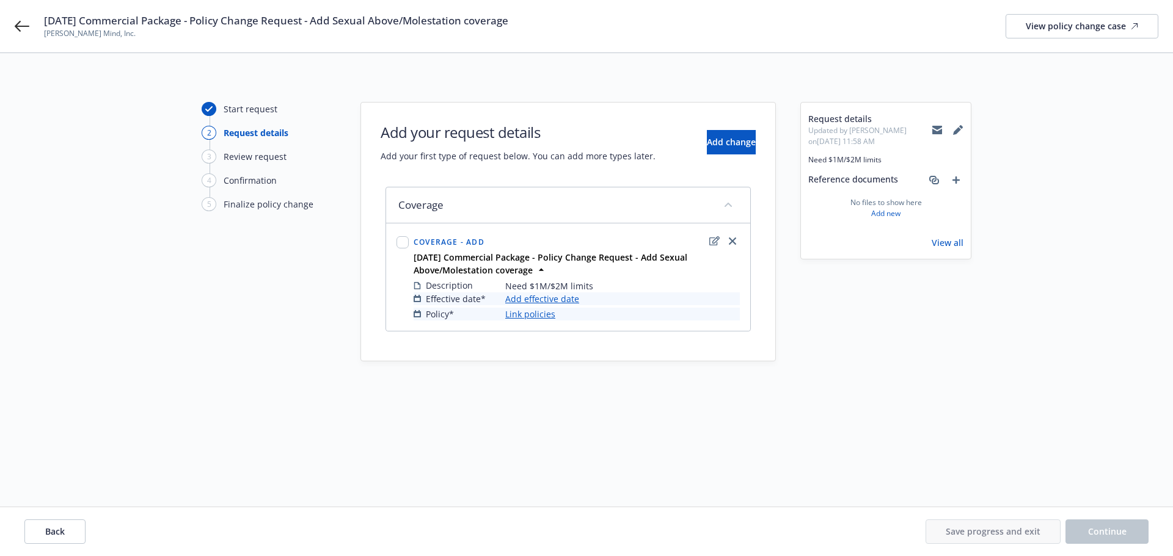
click at [525, 299] on link "Add effective date" at bounding box center [542, 299] width 74 height 13
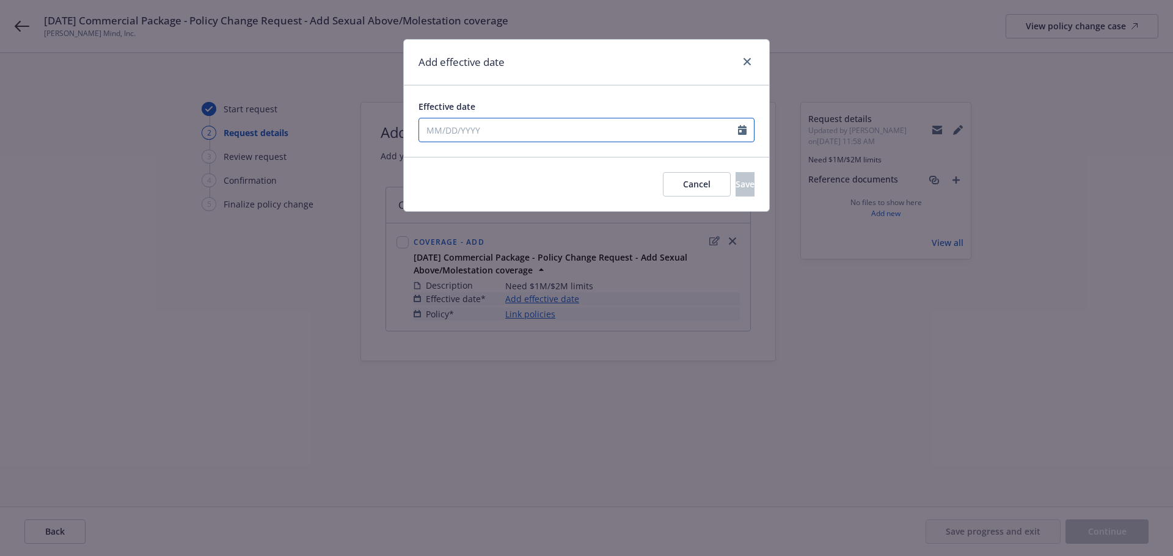
click at [742, 133] on icon "Calendar" at bounding box center [742, 130] width 9 height 10
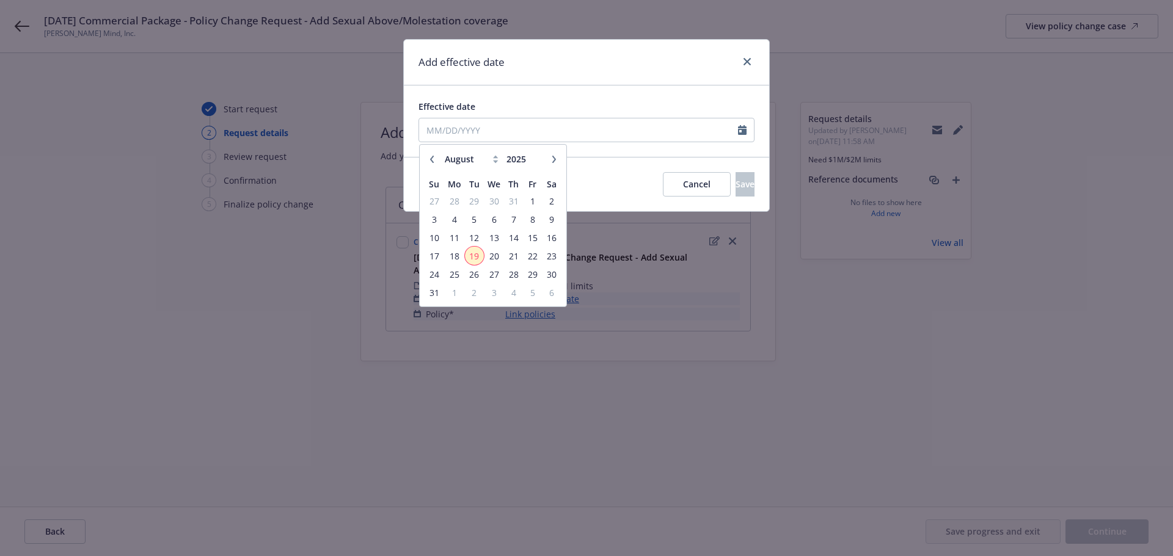
click at [479, 253] on span "19" at bounding box center [474, 256] width 16 height 15
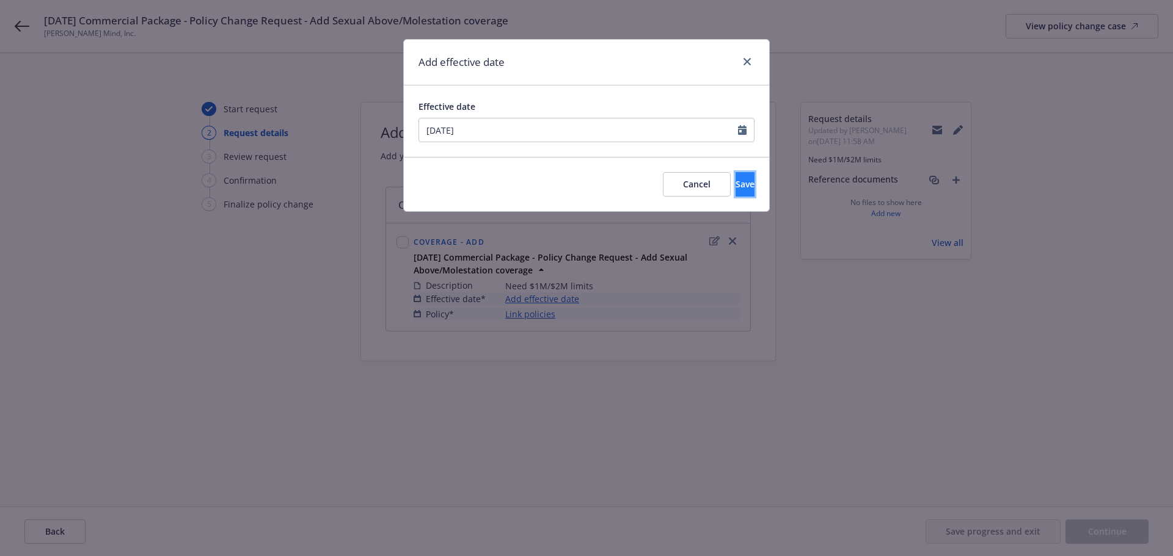
click at [735, 184] on span "Save" at bounding box center [744, 184] width 19 height 12
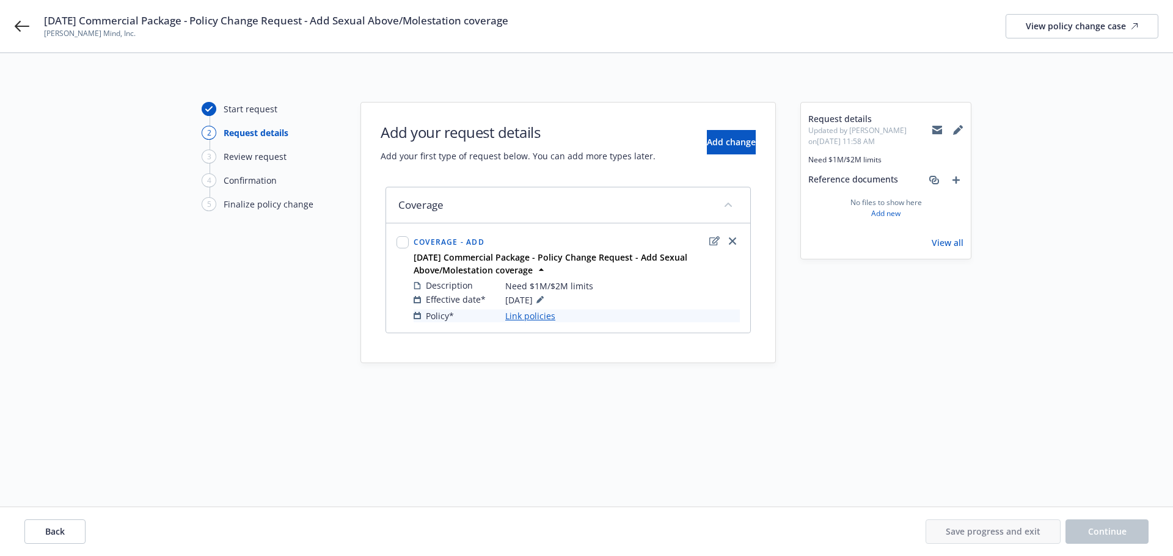
click at [533, 315] on link "Link policies" at bounding box center [530, 316] width 50 height 13
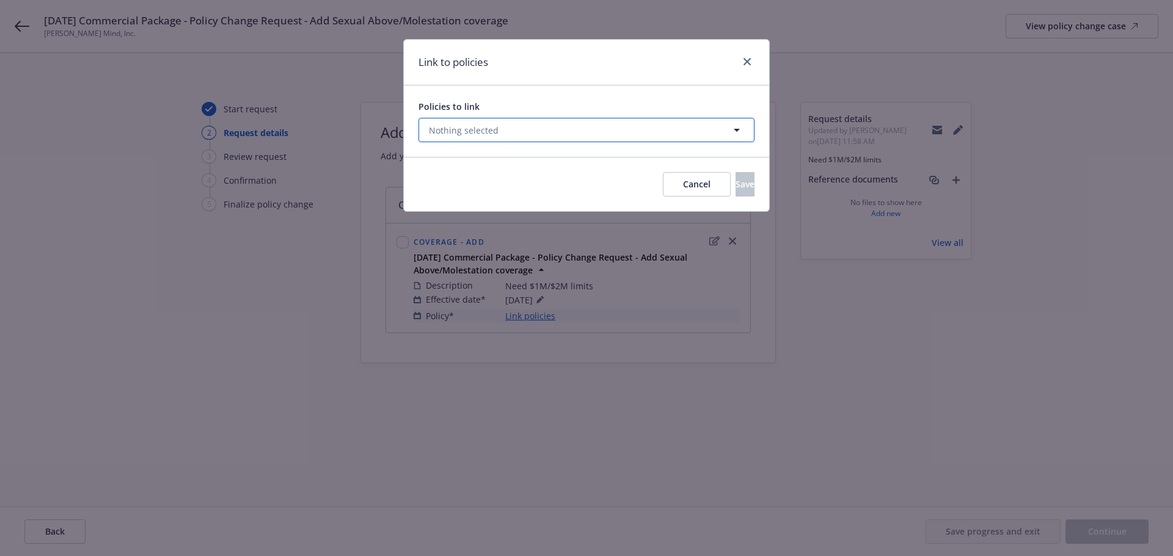
click at [658, 134] on button "Nothing selected" at bounding box center [586, 130] width 336 height 24
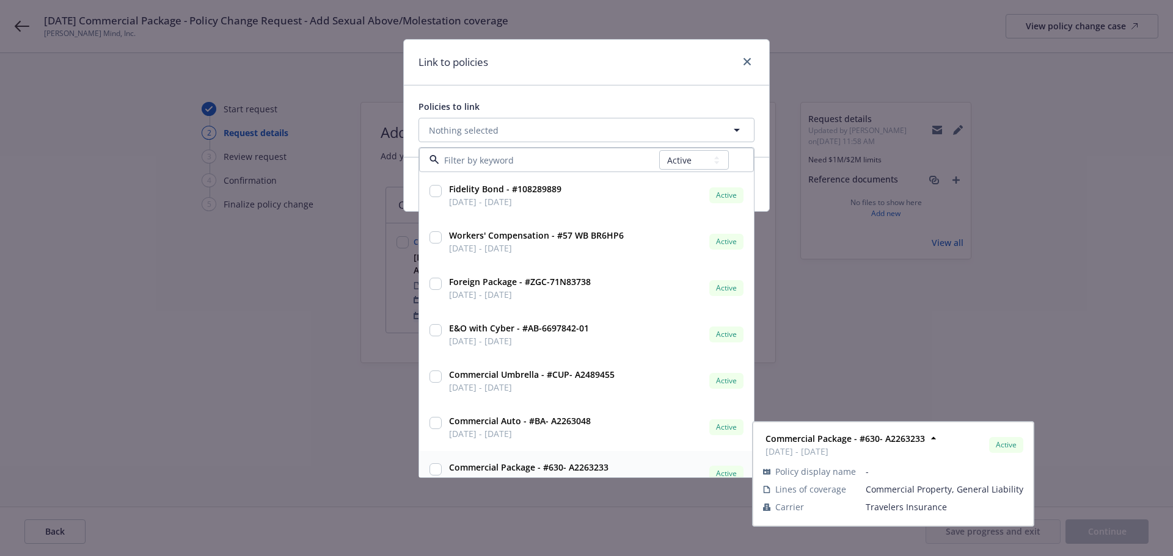
click at [429, 469] on input "checkbox" at bounding box center [435, 470] width 12 height 12
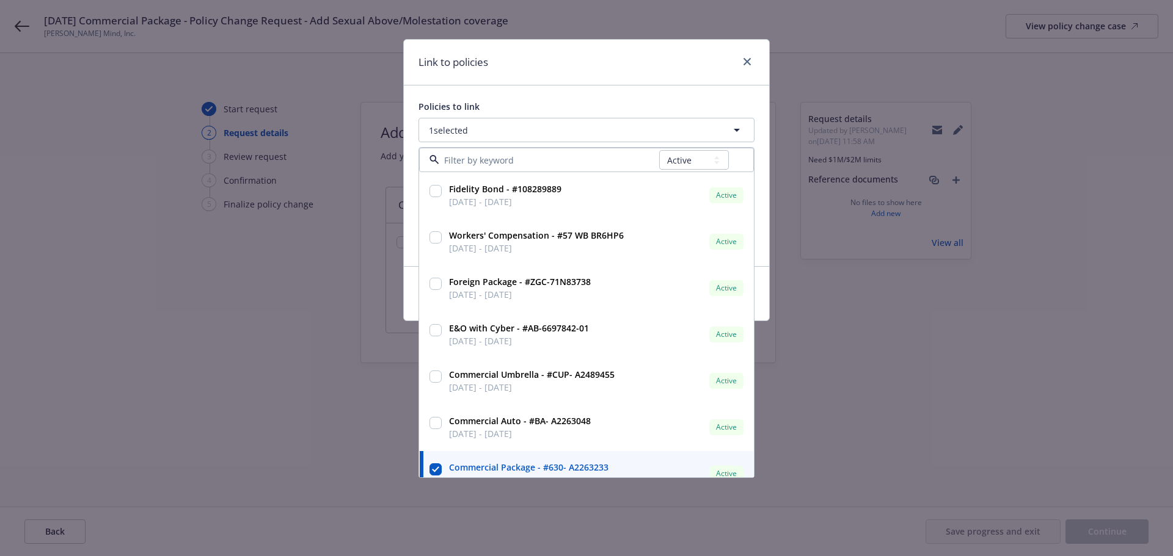
drag, startPoint x: 298, startPoint y: 431, endPoint x: 302, endPoint y: 425, distance: 7.1
click at [298, 430] on div "Link to policies Policies to link 1 selected All Active Upcoming Expired Cancel…" at bounding box center [586, 278] width 1173 height 556
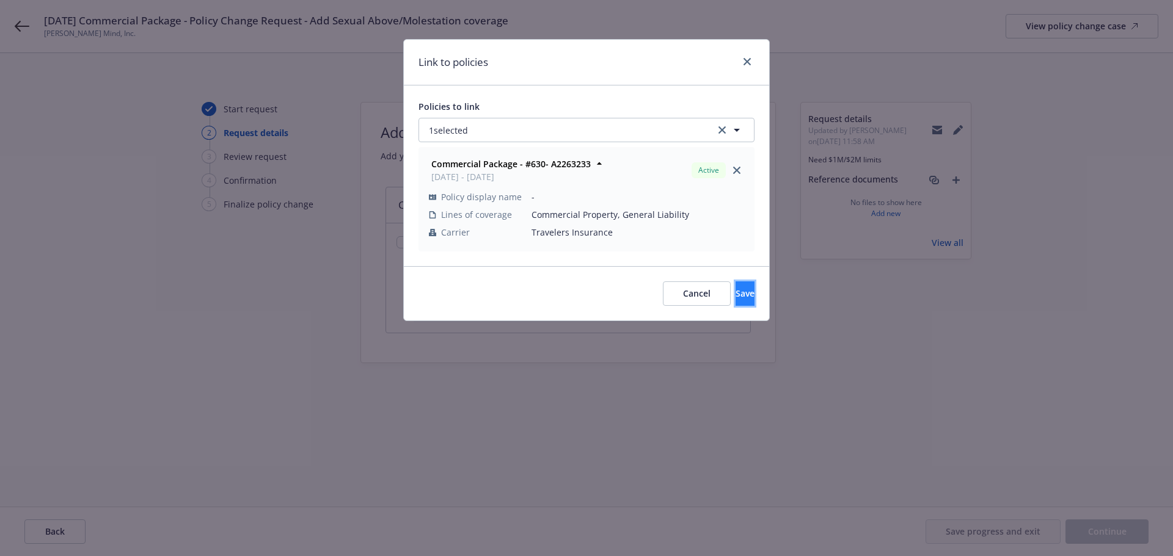
click at [736, 290] on button "Save" at bounding box center [744, 294] width 19 height 24
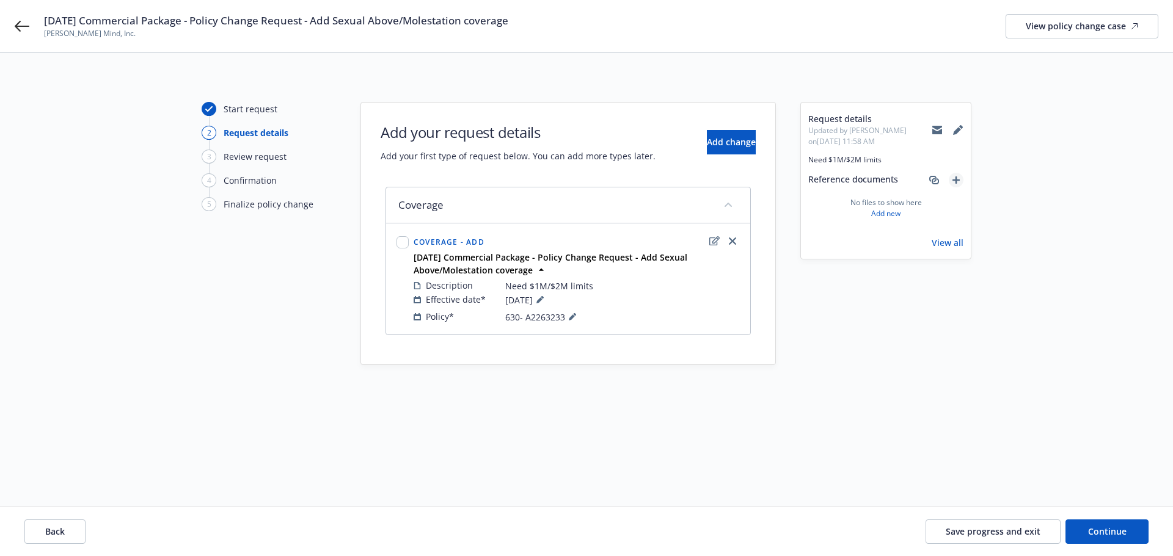
click at [957, 178] on icon "add" at bounding box center [955, 180] width 7 height 7
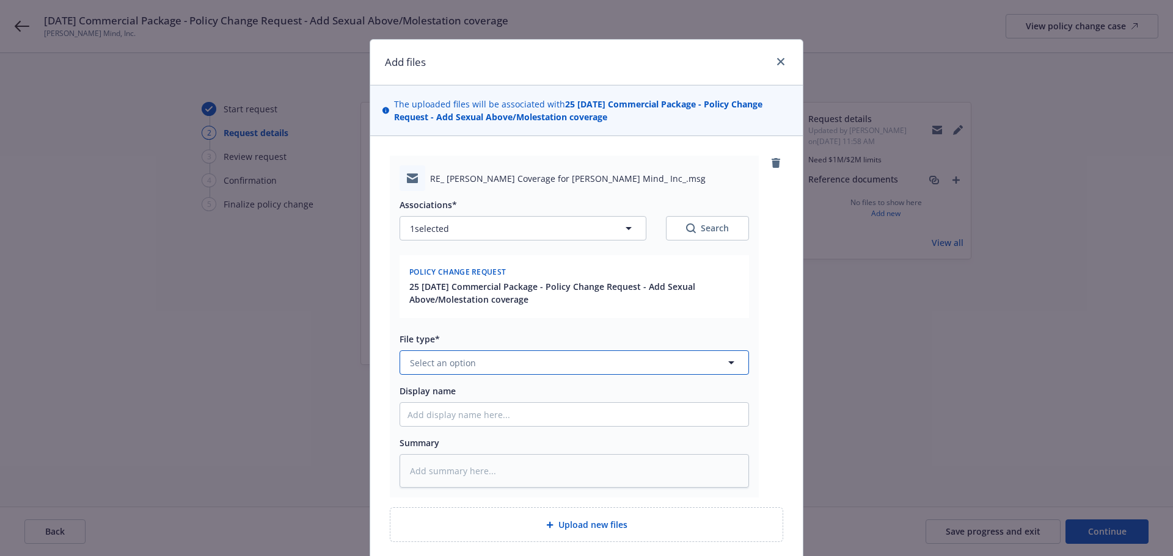
click at [448, 365] on span "Select an option" at bounding box center [443, 363] width 66 height 13
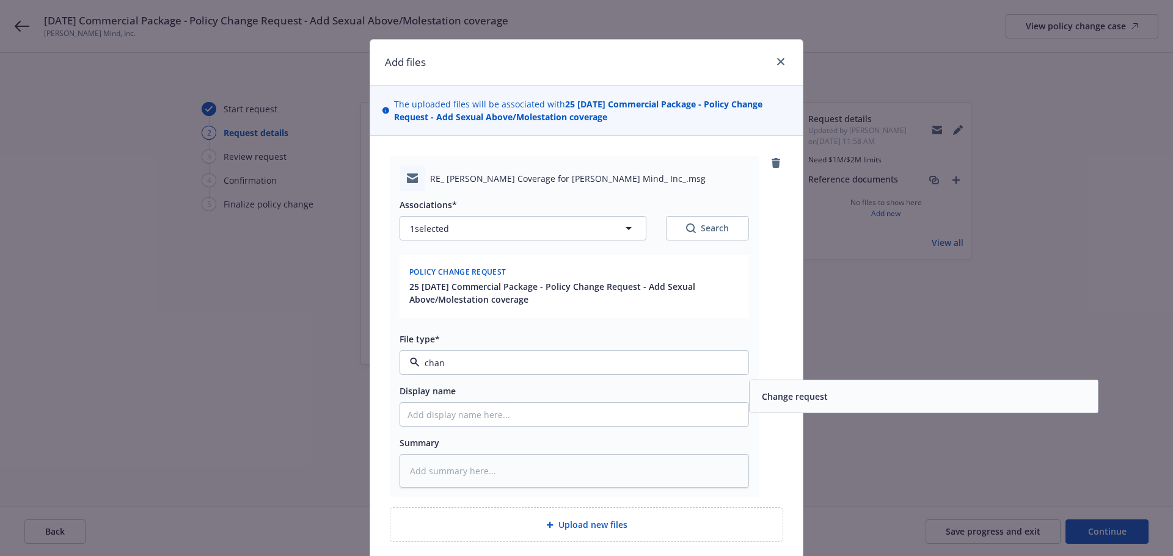
click at [815, 394] on span "Change request" at bounding box center [795, 396] width 66 height 13
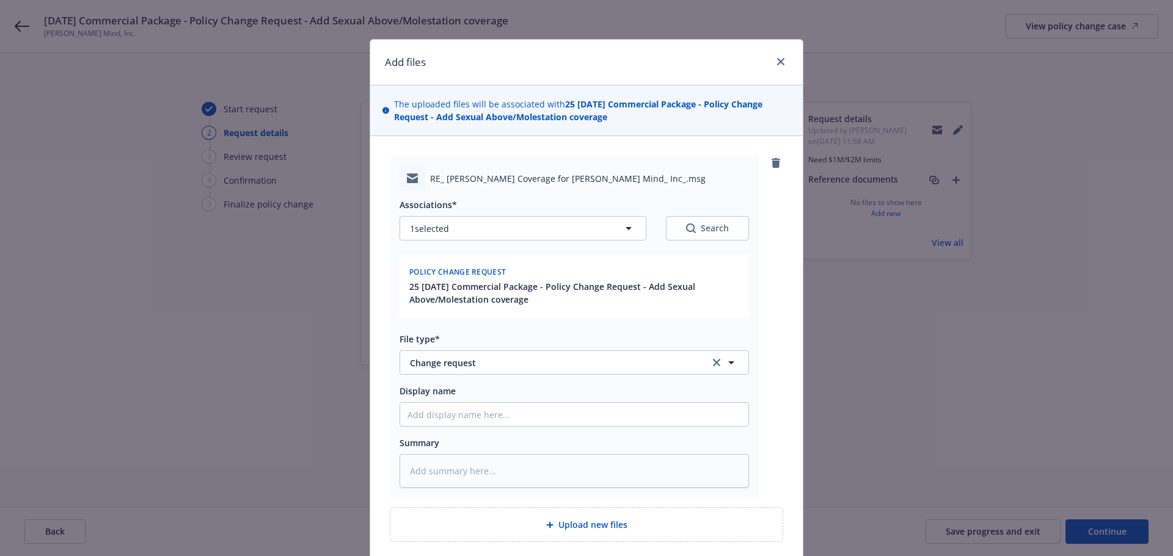
drag, startPoint x: 568, startPoint y: 104, endPoint x: 633, endPoint y: 121, distance: 67.0
click at [633, 121] on span "The uploaded files will be associated with 25 [DATE] Commercial Package - Polic…" at bounding box center [592, 111] width 396 height 26
copy strong "[DATE] Commercial Package - Policy Change Request - Add Sexual Above/Molestatio…"
click at [423, 410] on input "Display name" at bounding box center [574, 414] width 348 height 23
paste input "[DATE] Commercial Package - Policy Change Request - Add Sexual Above/Molestatio…"
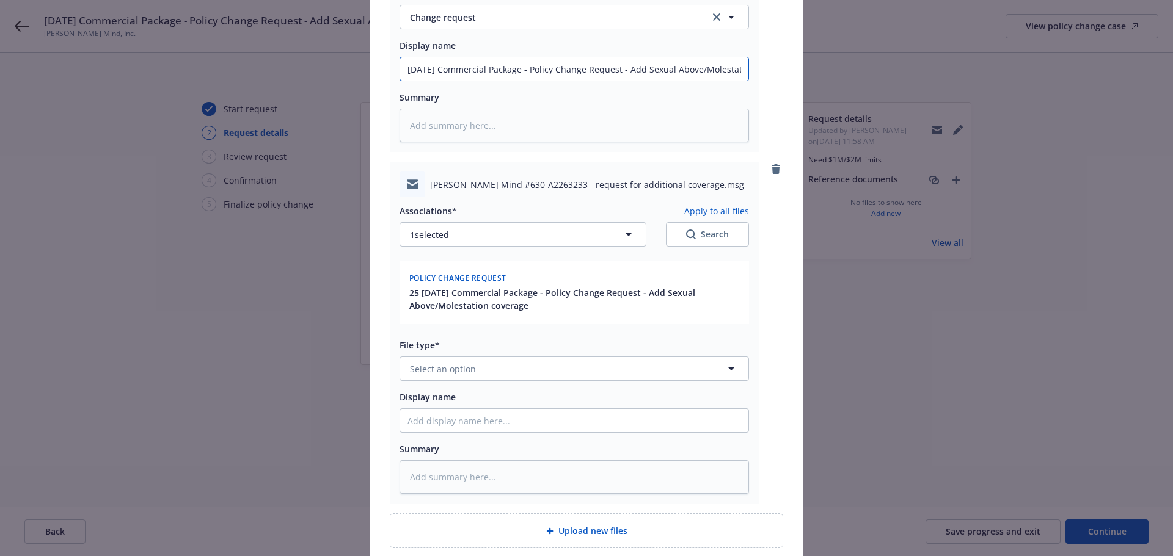
scroll to position [451, 0]
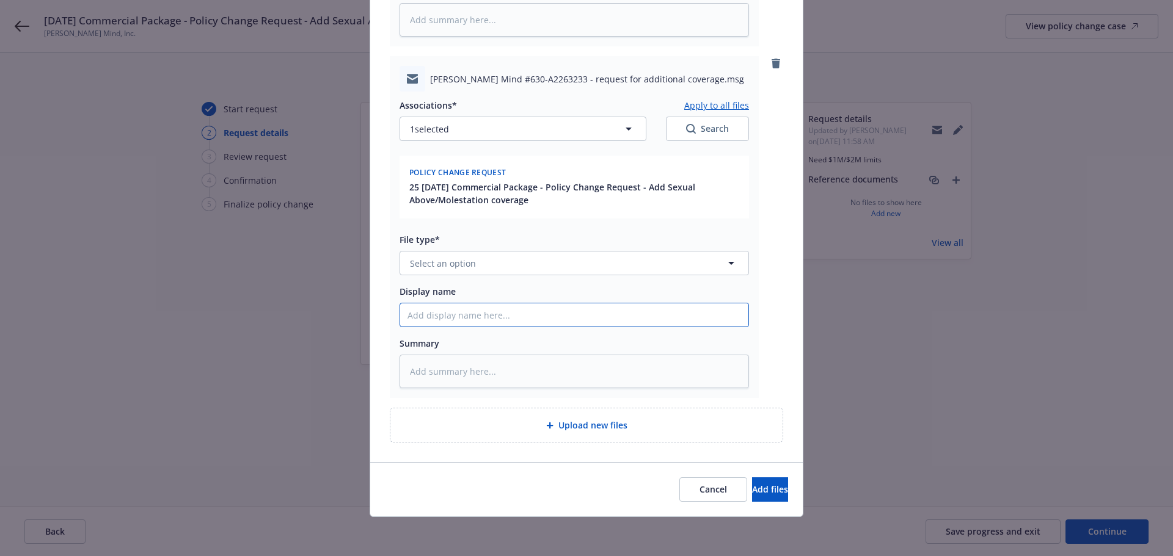
paste input "[DATE] Commercial Package - Policy Change Request - Add Sexual Above/Molestatio…"
click at [418, 266] on span "Select an option" at bounding box center [443, 263] width 66 height 13
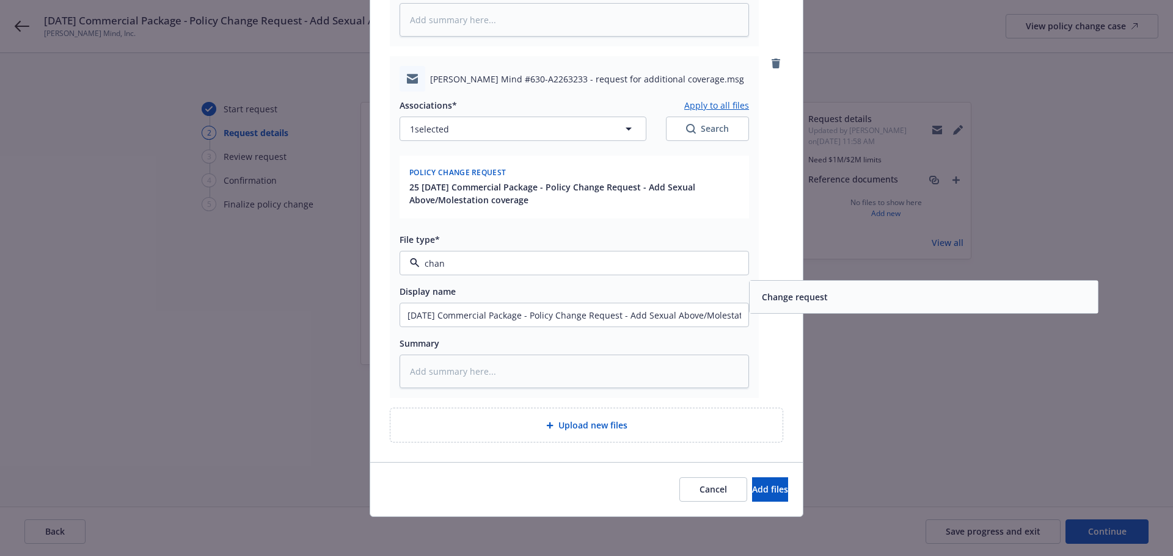
click at [824, 289] on div "Change request" at bounding box center [793, 297] width 73 height 18
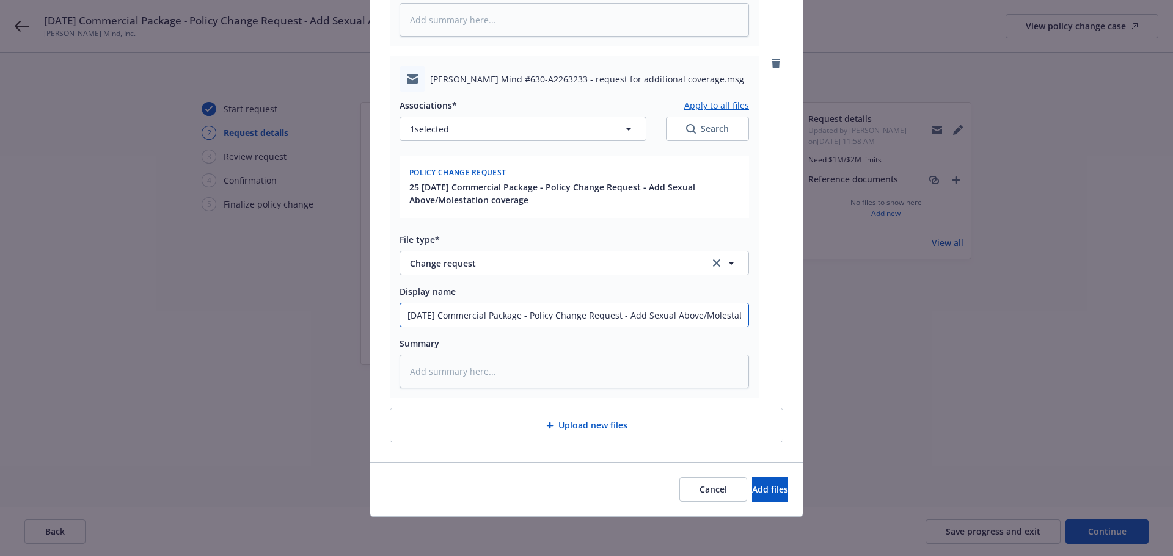
click at [752, 493] on button "Add files" at bounding box center [770, 490] width 36 height 24
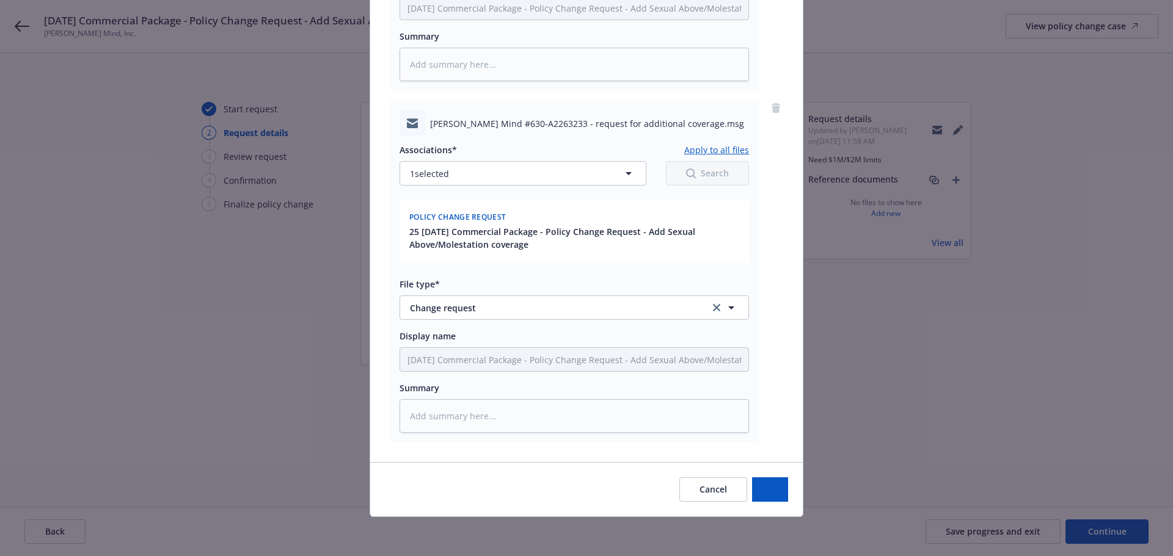
scroll to position [407, 0]
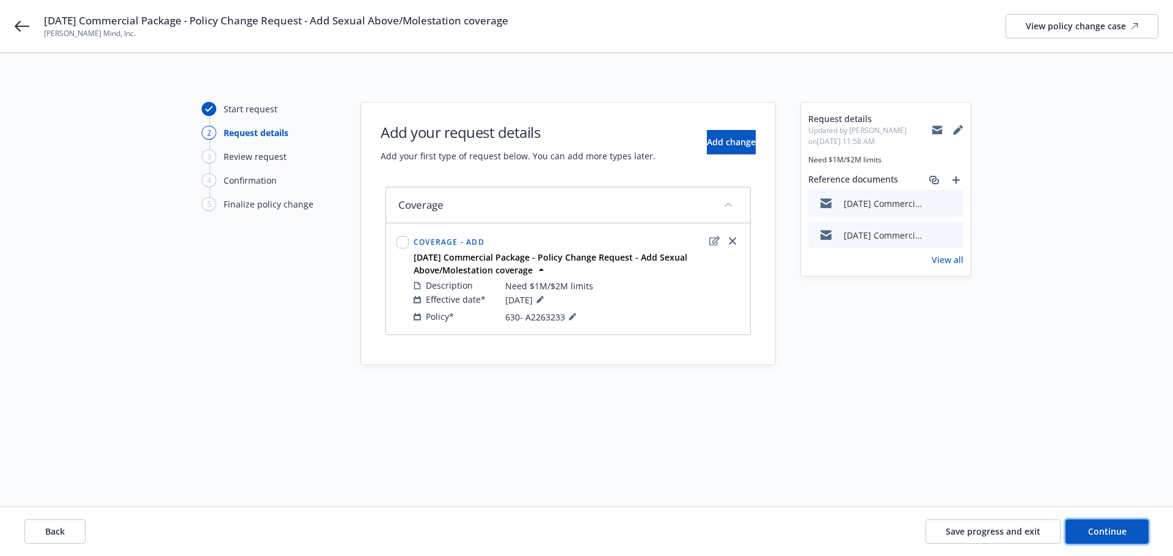
drag, startPoint x: 1104, startPoint y: 527, endPoint x: 1064, endPoint y: 528, distance: 40.3
click at [1104, 528] on span "Continue" at bounding box center [1107, 532] width 38 height 12
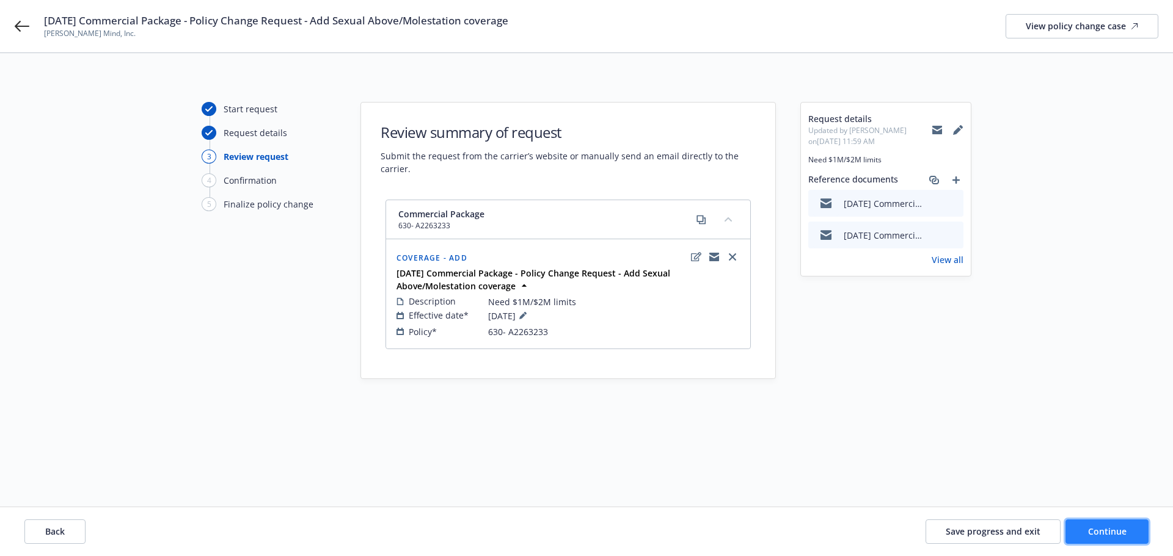
click at [1103, 537] on span "Continue" at bounding box center [1107, 532] width 38 height 12
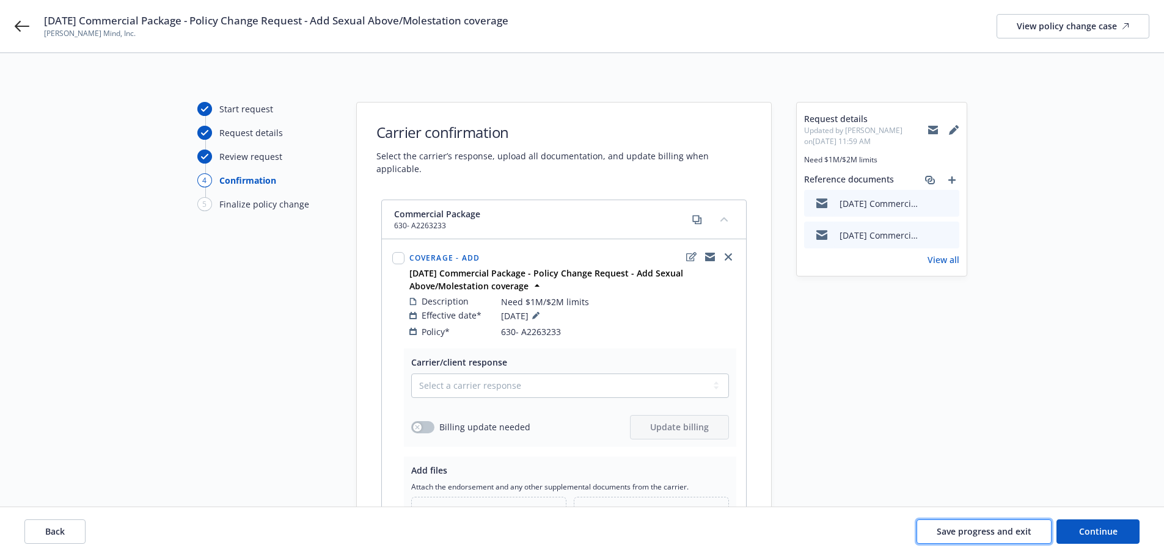
click at [992, 532] on span "Save progress and exit" at bounding box center [983, 532] width 95 height 12
